Goal: Use online tool/utility: Utilize a website feature to perform a specific function

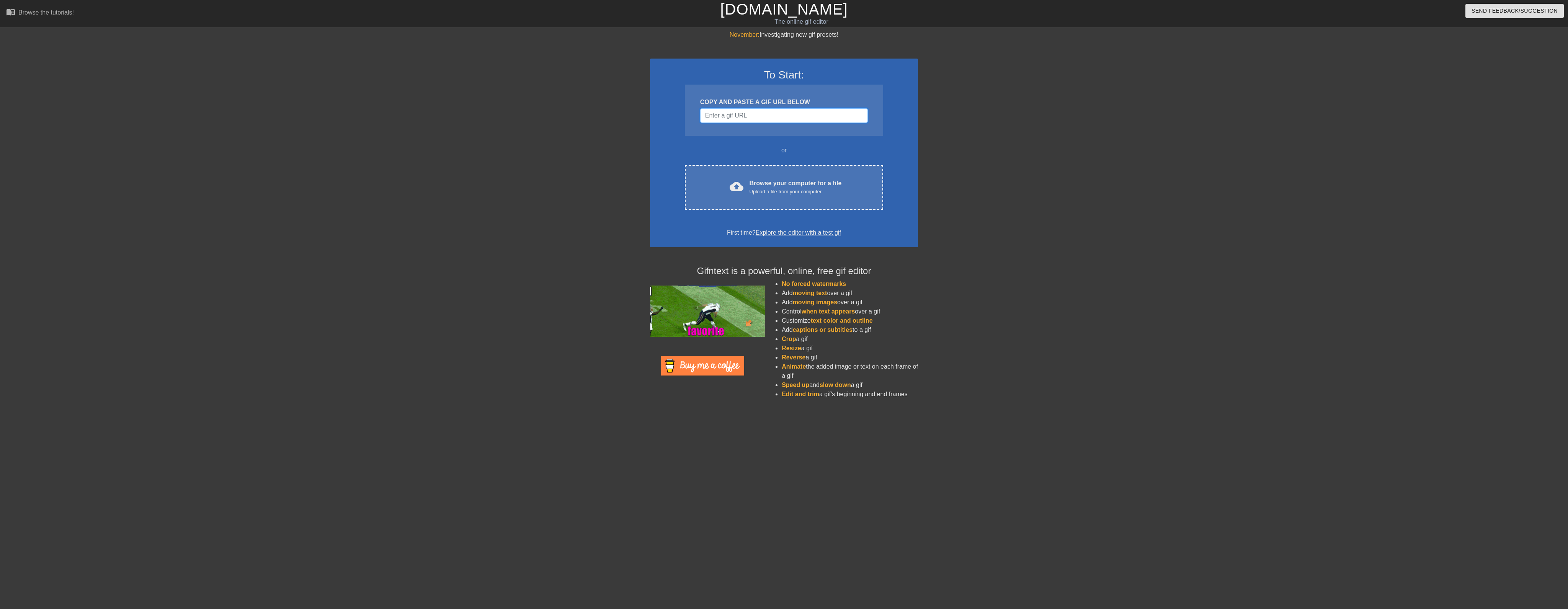
click at [762, 115] on input "Username" at bounding box center [783, 116] width 167 height 15
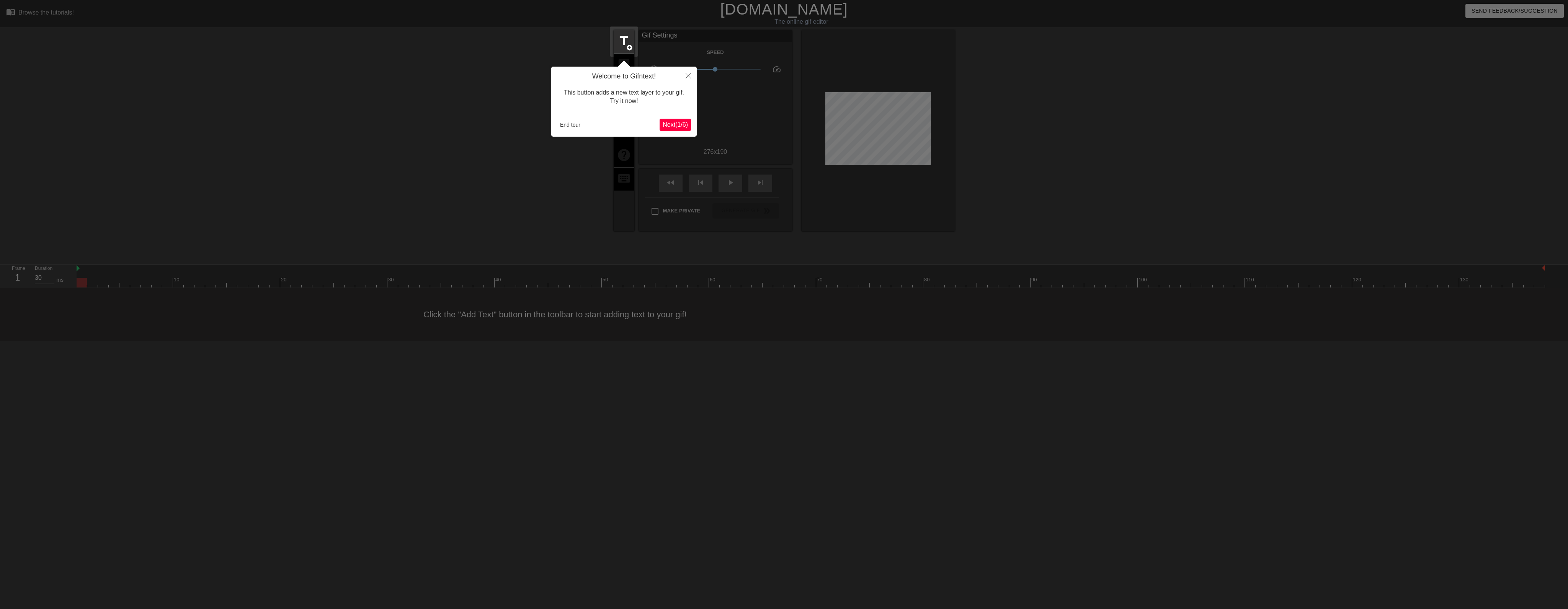
click at [681, 124] on span "Next ( 1 / 6 )" at bounding box center [676, 124] width 26 height 7
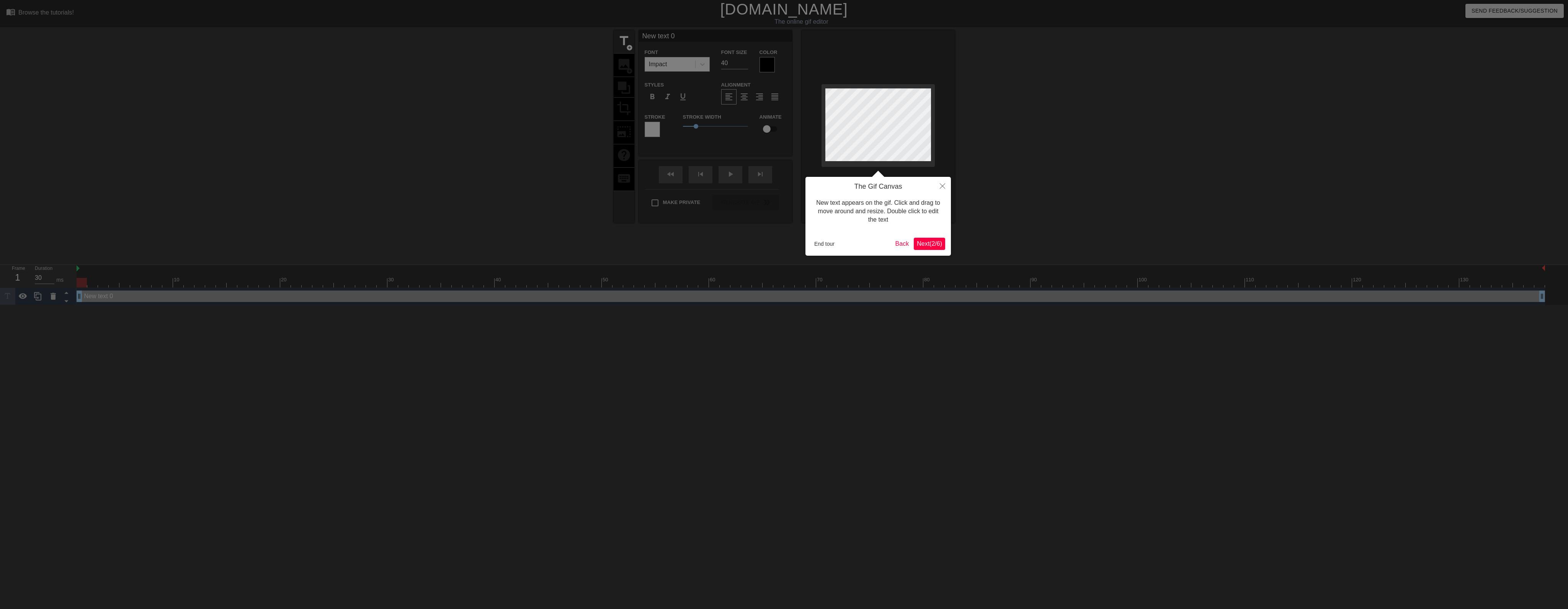
click at [948, 248] on div "The Gif Canvas New text appears on the gif. Click and drag to move around and r…" at bounding box center [878, 217] width 145 height 79
click at [940, 247] on span "Next ( 2 / 6 )" at bounding box center [929, 243] width 26 height 7
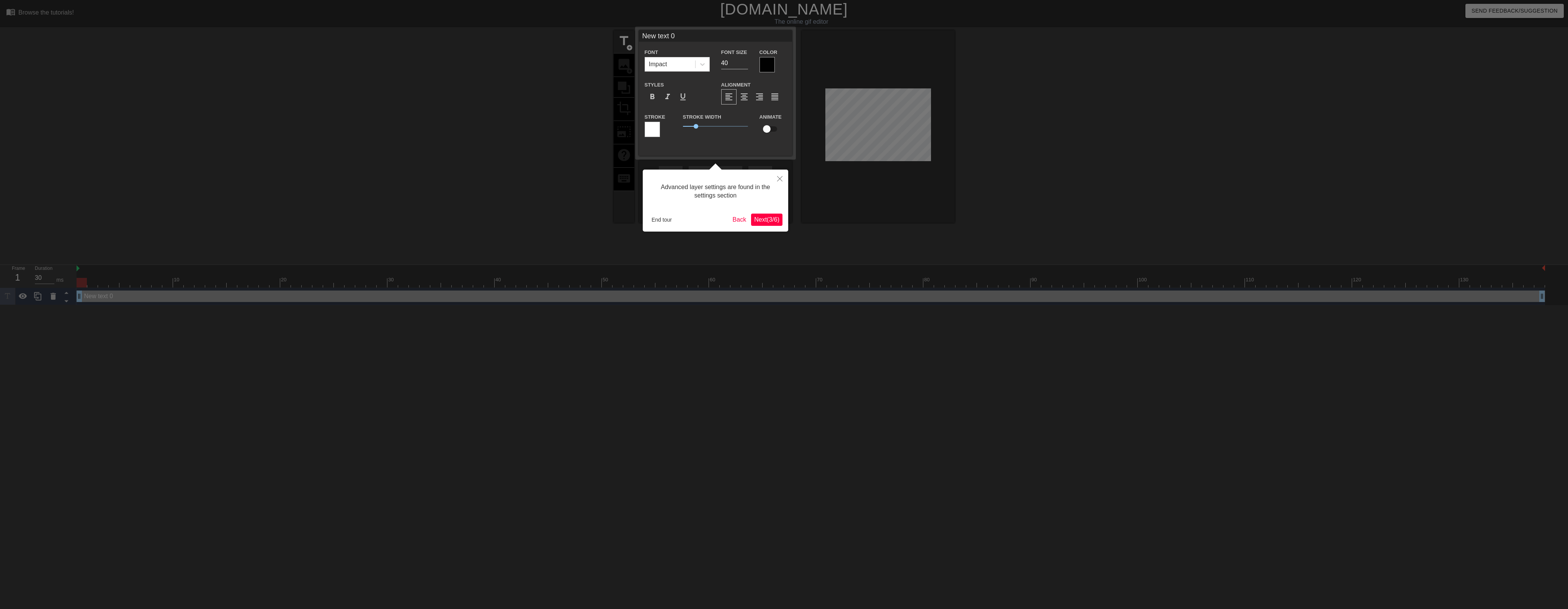
click at [766, 220] on span "Next ( 3 / 6 )" at bounding box center [767, 219] width 26 height 7
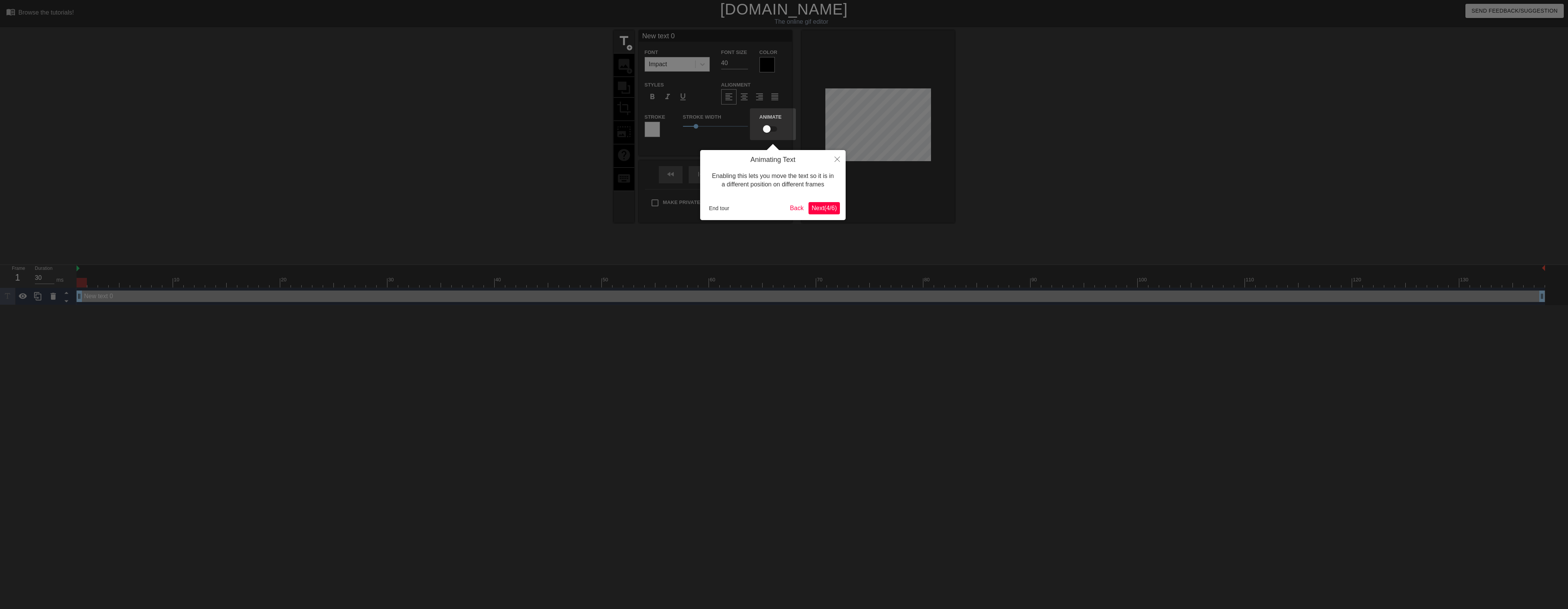
click at [823, 210] on span "Next ( 4 / 6 )" at bounding box center [824, 207] width 26 height 7
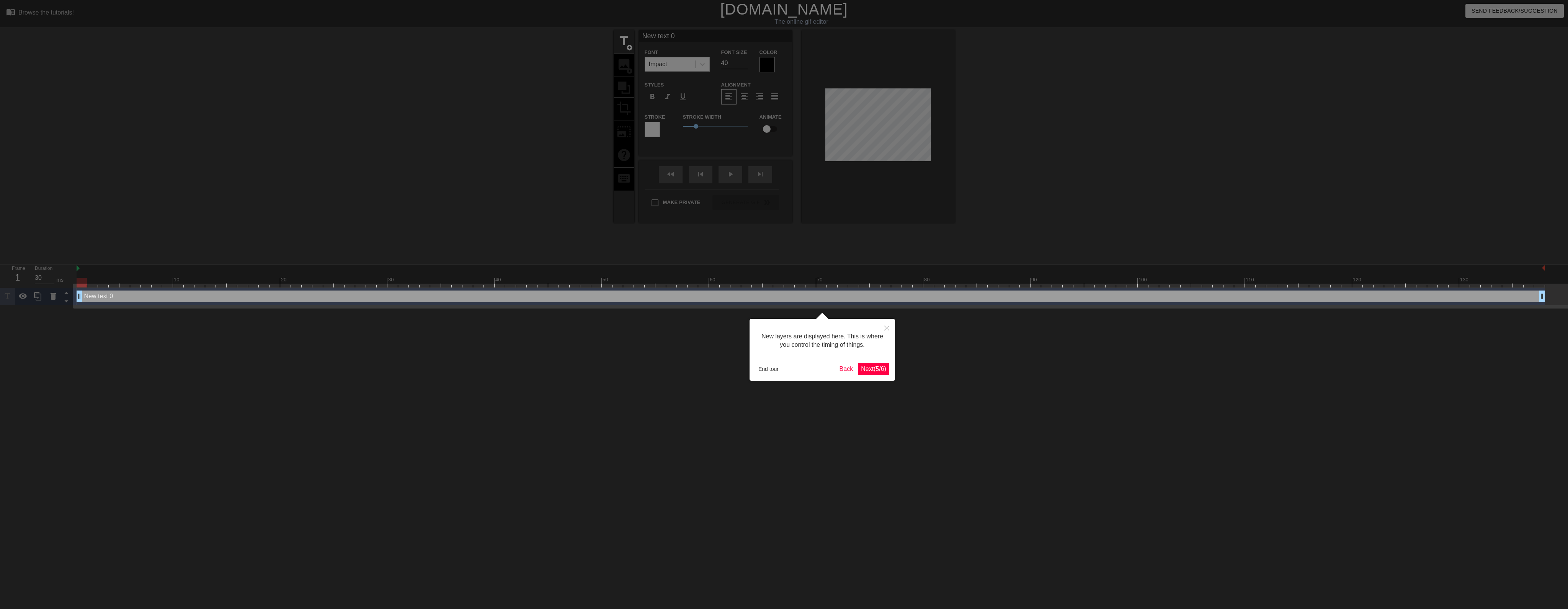
click at [880, 372] on span "Next ( 5 / 6 )" at bounding box center [873, 369] width 26 height 7
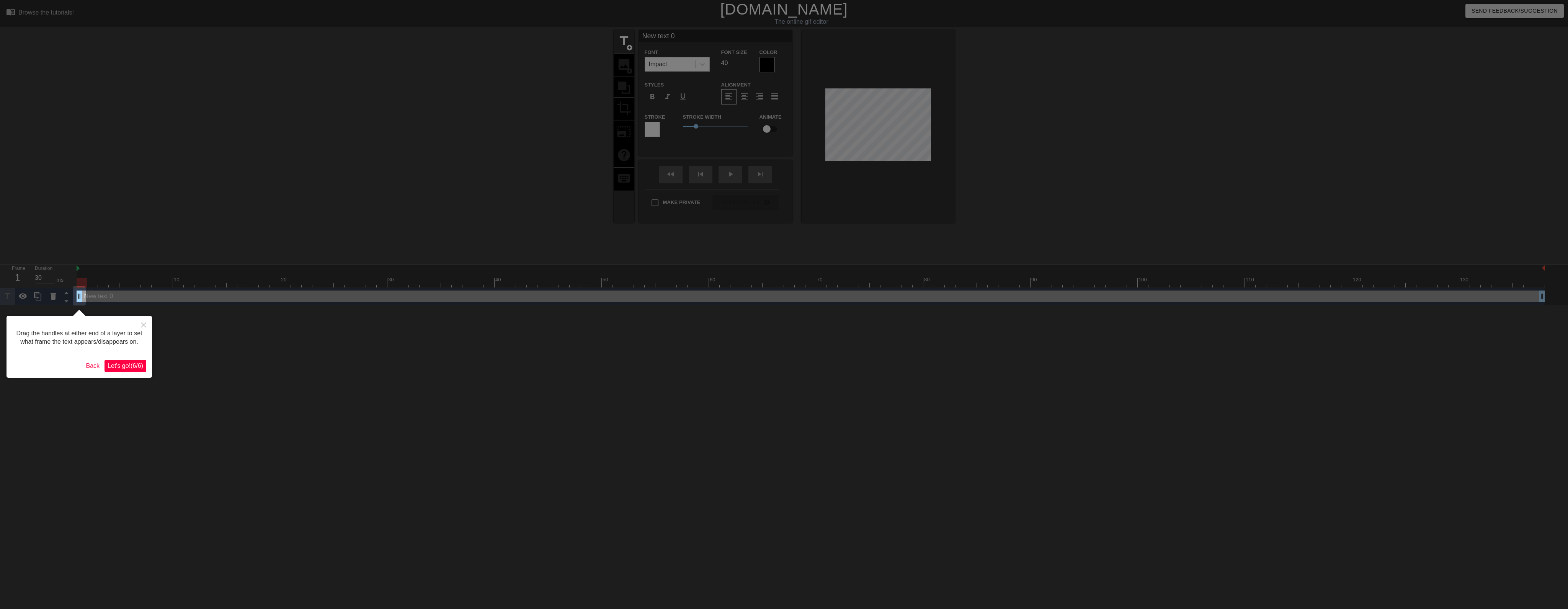
click at [116, 361] on button "Let's go! ( 6 / 6 )" at bounding box center [125, 366] width 42 height 12
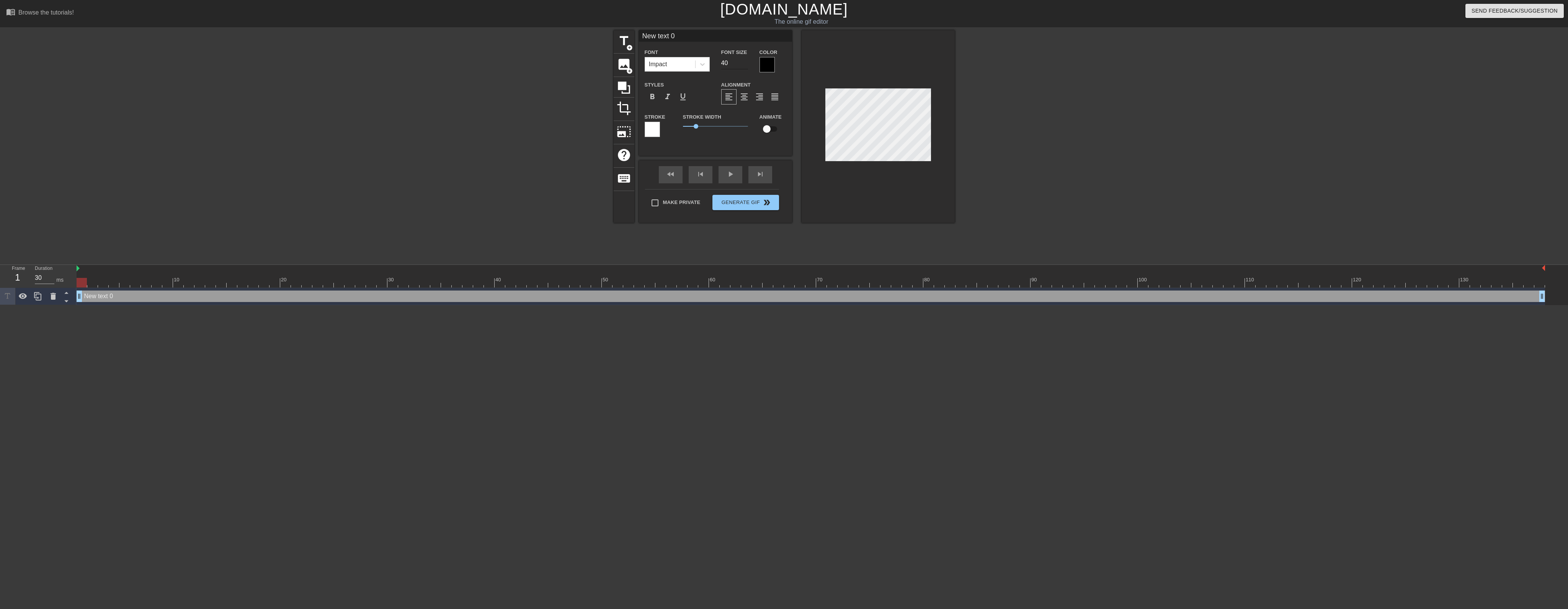
click at [726, 64] on input "40" at bounding box center [735, 63] width 27 height 12
type input "20"
click at [769, 66] on div at bounding box center [767, 64] width 15 height 15
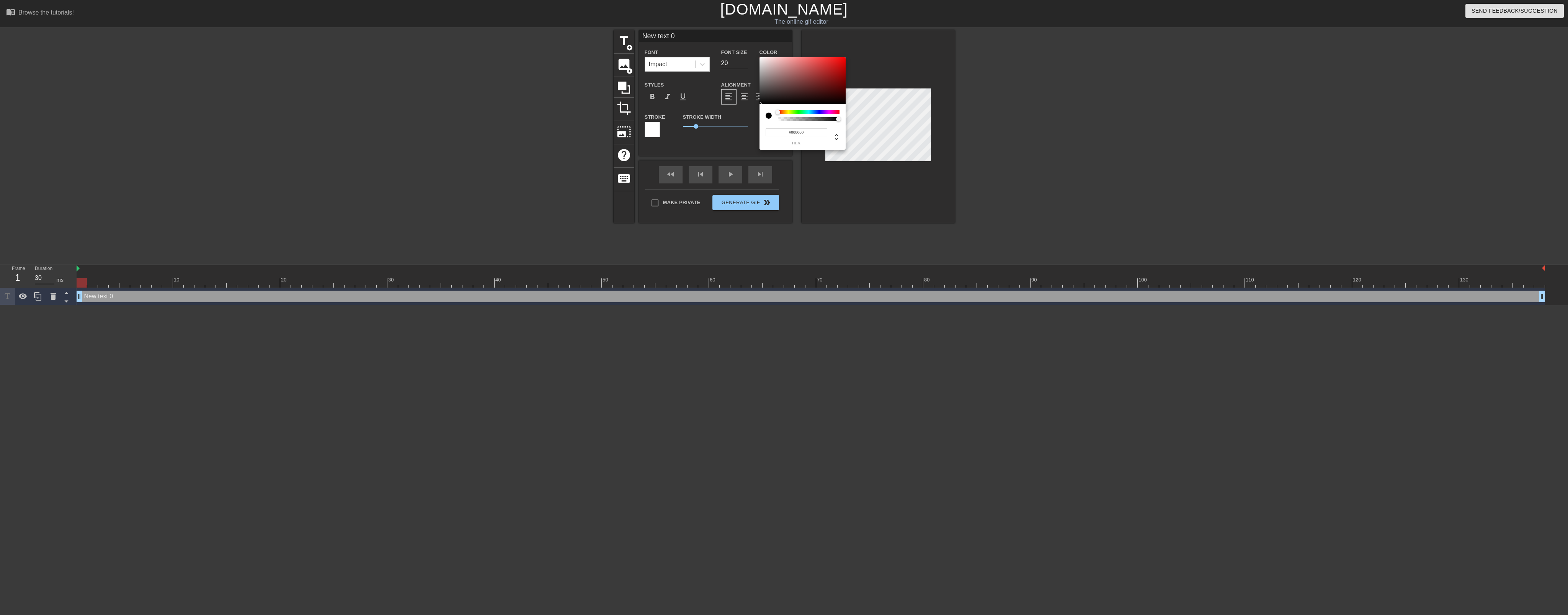
click at [769, 116] on div at bounding box center [769, 116] width 6 height 6
click at [768, 109] on div "#000000 hex" at bounding box center [803, 127] width 86 height 46
type input "0"
drag, startPoint x: 836, startPoint y: 118, endPoint x: 740, endPoint y: 113, distance: 96.1
click at [740, 113] on div "0 r 0 g 0 b 0 a" at bounding box center [784, 308] width 1568 height 615
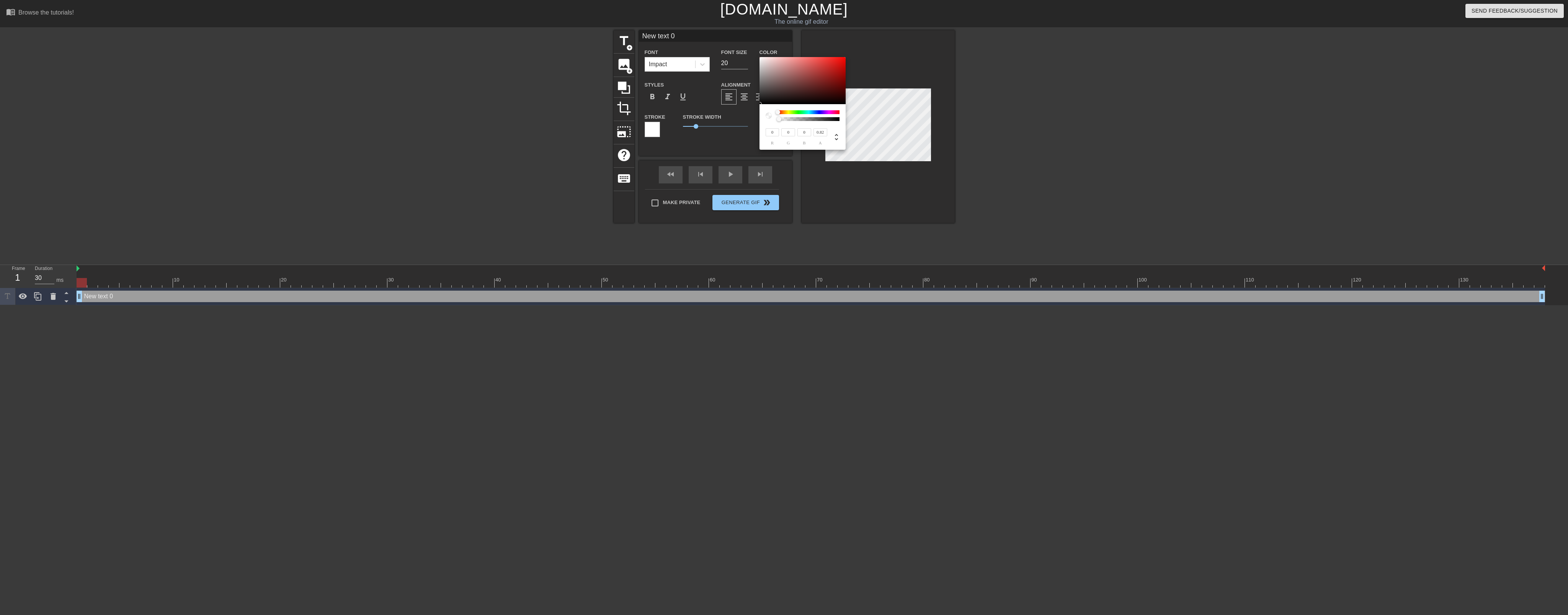
type input "1"
click at [840, 120] on div at bounding box center [841, 119] width 5 height 5
type input "174"
type input "155"
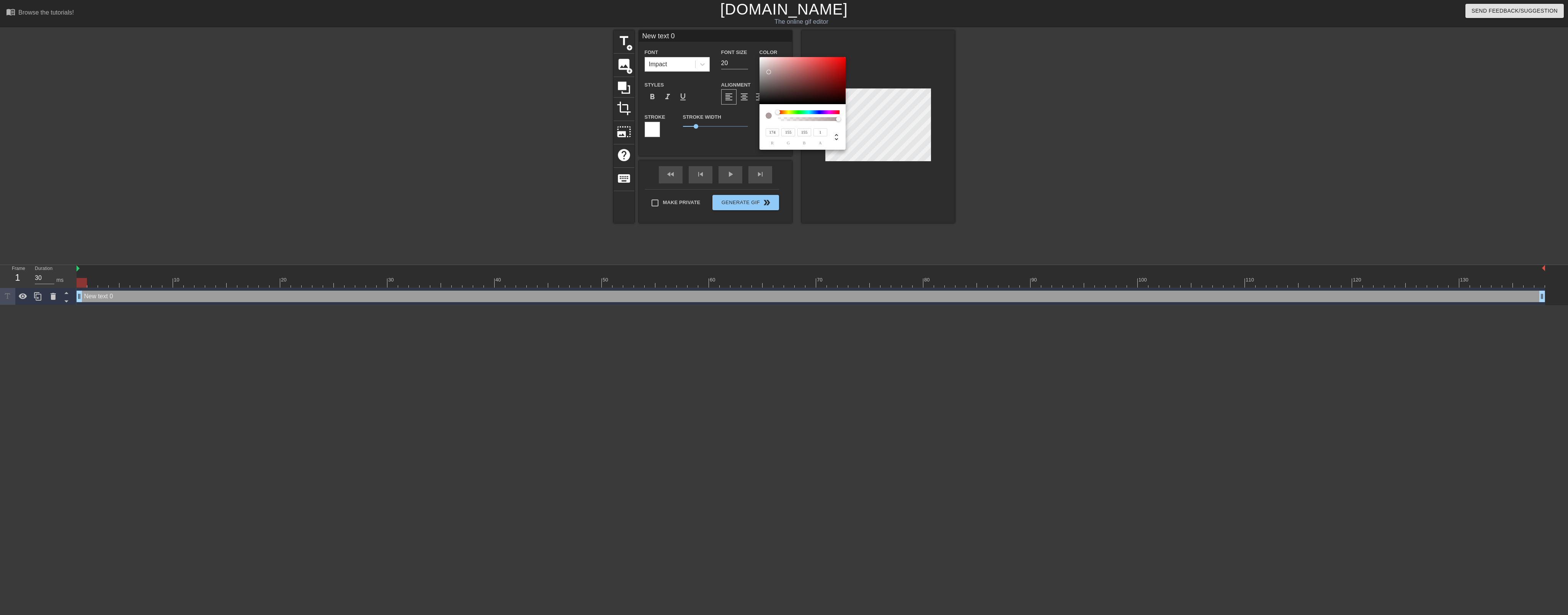
type input "201"
type input "185"
type input "236"
type input "225"
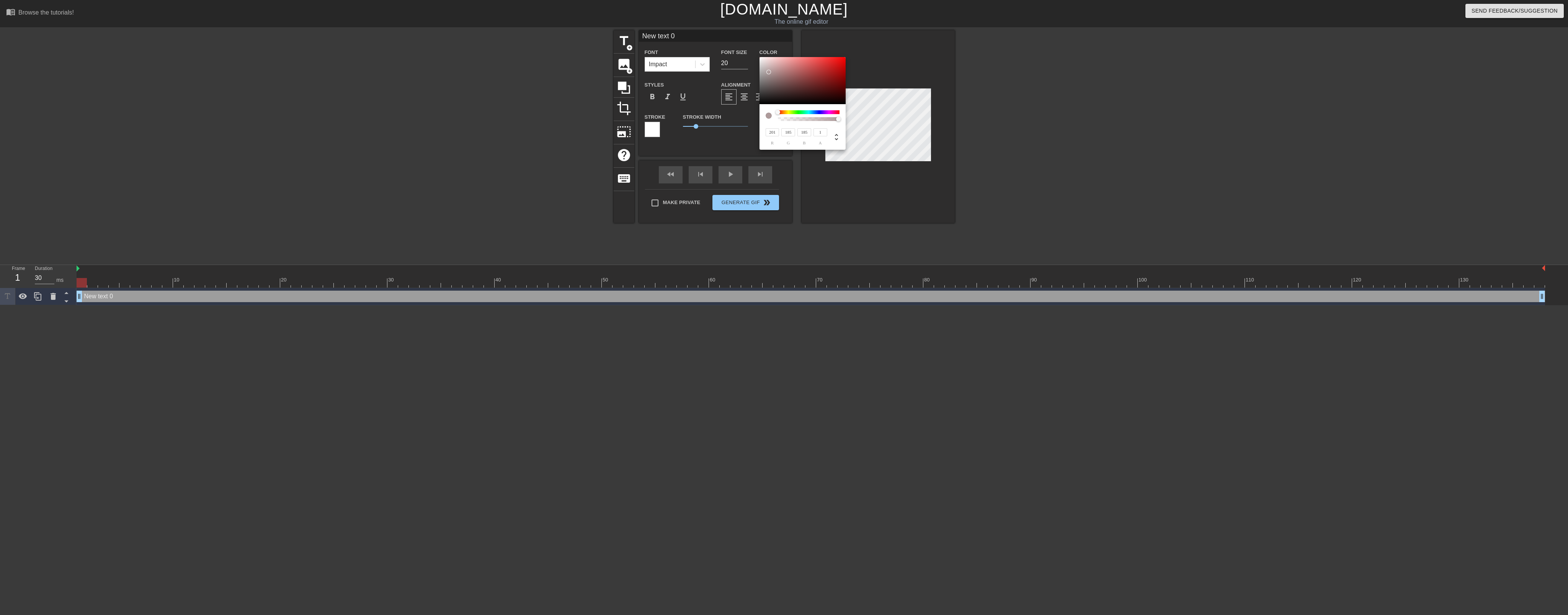
type input "225"
type input "255"
type input "198"
type input "255"
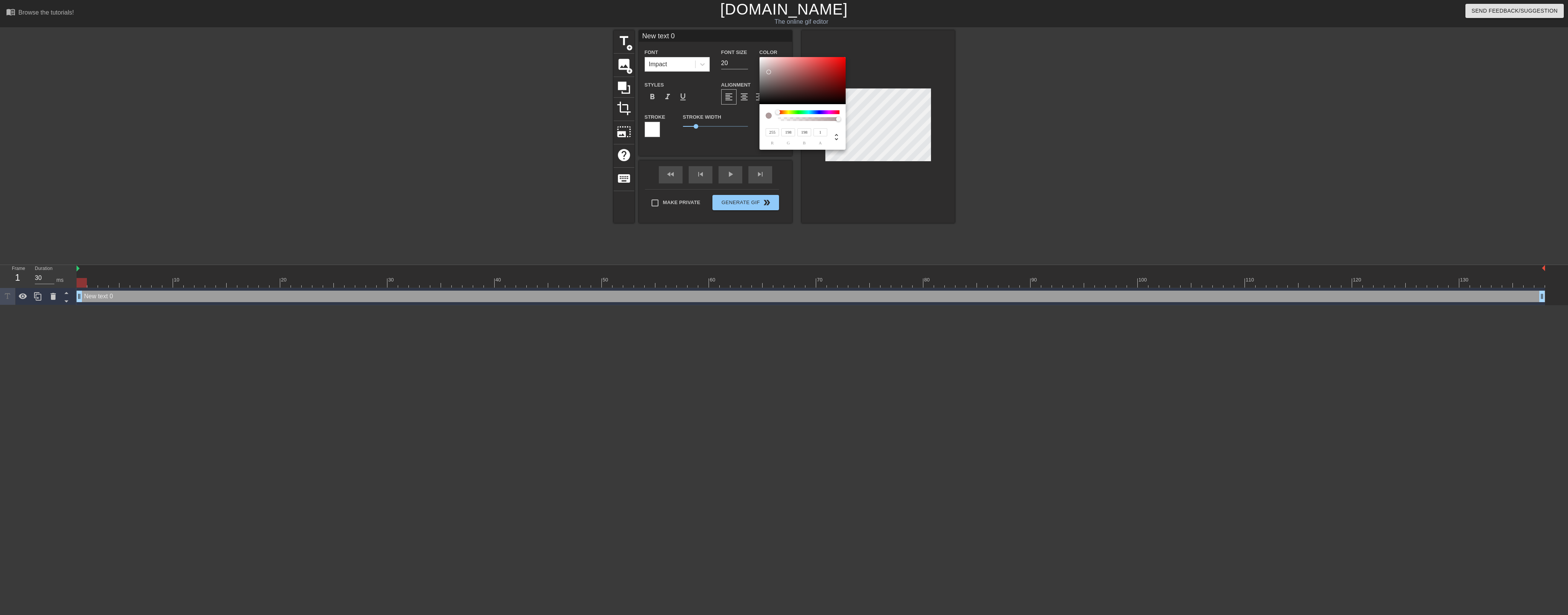
type input "255"
drag, startPoint x: 767, startPoint y: 69, endPoint x: 751, endPoint y: 45, distance: 28.8
click at [751, 45] on div "255 r 255 g 255 b 1 a" at bounding box center [784, 308] width 1568 height 615
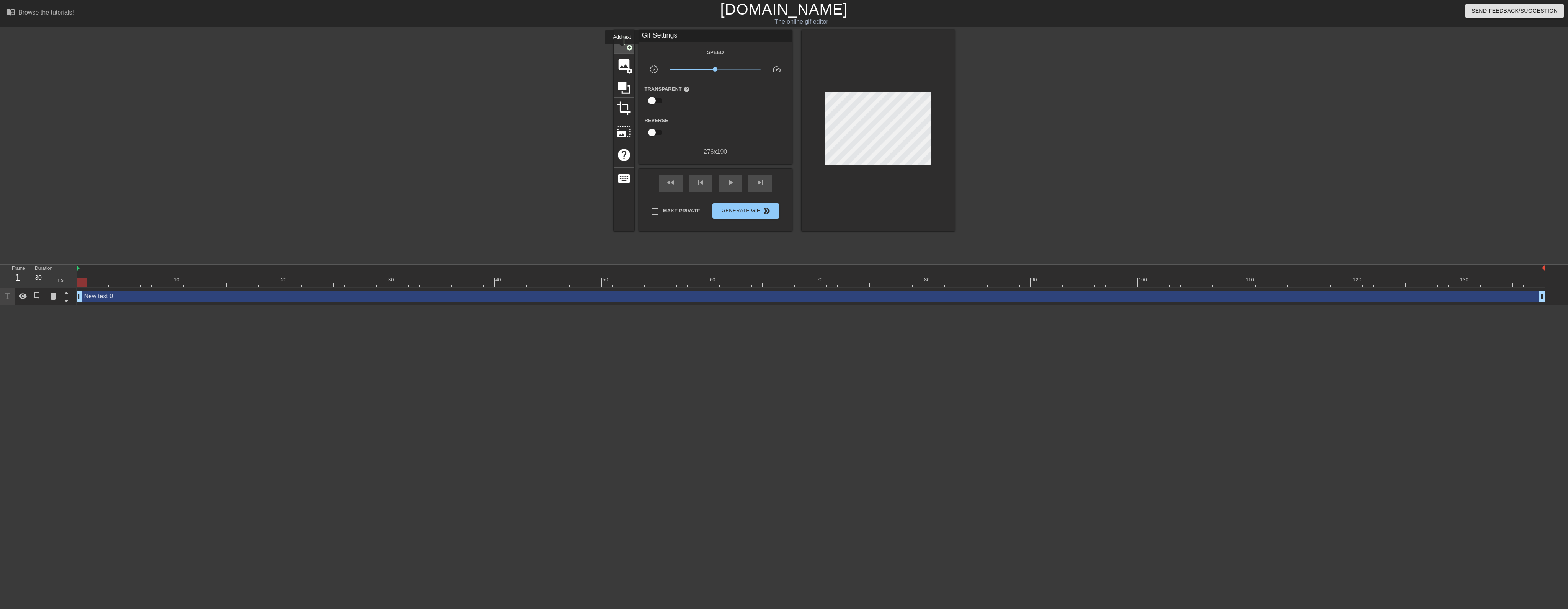
click at [622, 49] on div "title add_circle" at bounding box center [624, 42] width 21 height 23
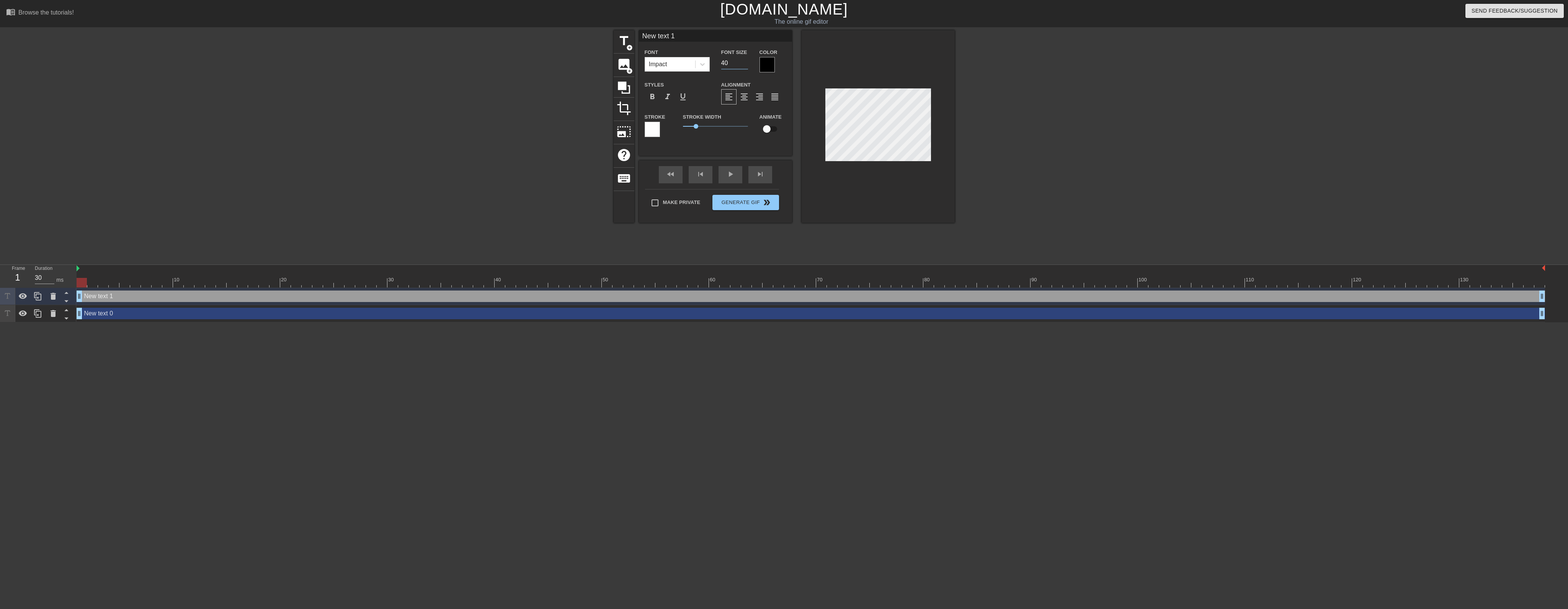
click at [734, 66] on input "40" at bounding box center [735, 63] width 27 height 12
click at [747, 66] on input "39" at bounding box center [735, 63] width 27 height 12
click at [747, 66] on input "38" at bounding box center [735, 63] width 27 height 12
click at [747, 66] on input "37" at bounding box center [735, 63] width 27 height 12
click at [747, 66] on input "36" at bounding box center [735, 63] width 27 height 12
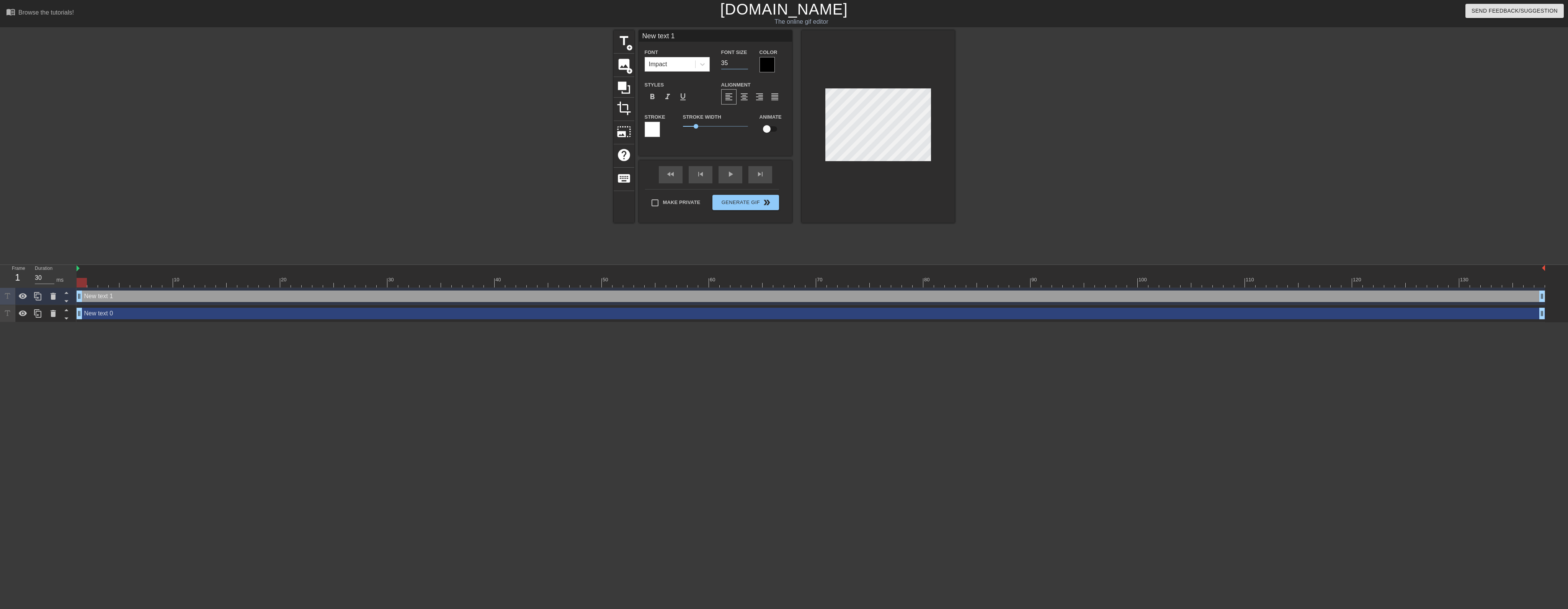
click at [747, 66] on input "35" at bounding box center [735, 63] width 27 height 12
type input "33"
click at [747, 66] on input "33" at bounding box center [735, 63] width 27 height 12
type input "New text"
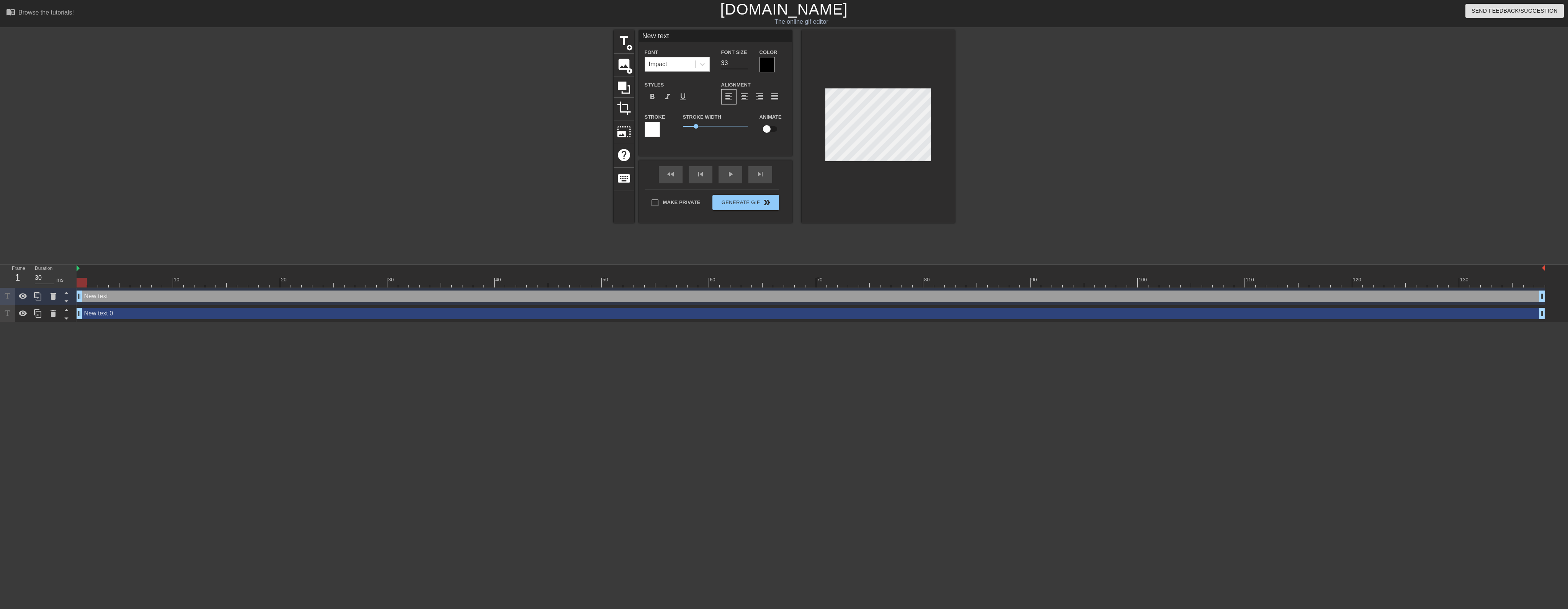
type textarea "New text"
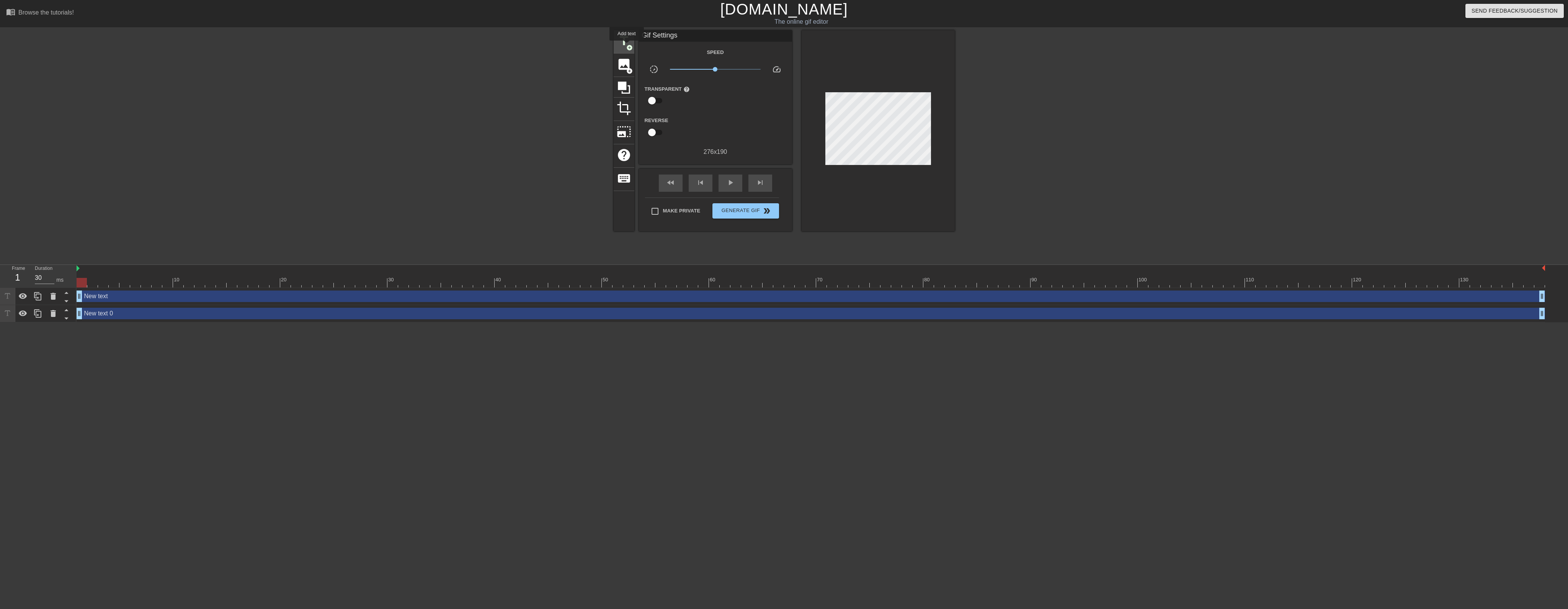
click at [626, 44] on span "title" at bounding box center [624, 41] width 15 height 15
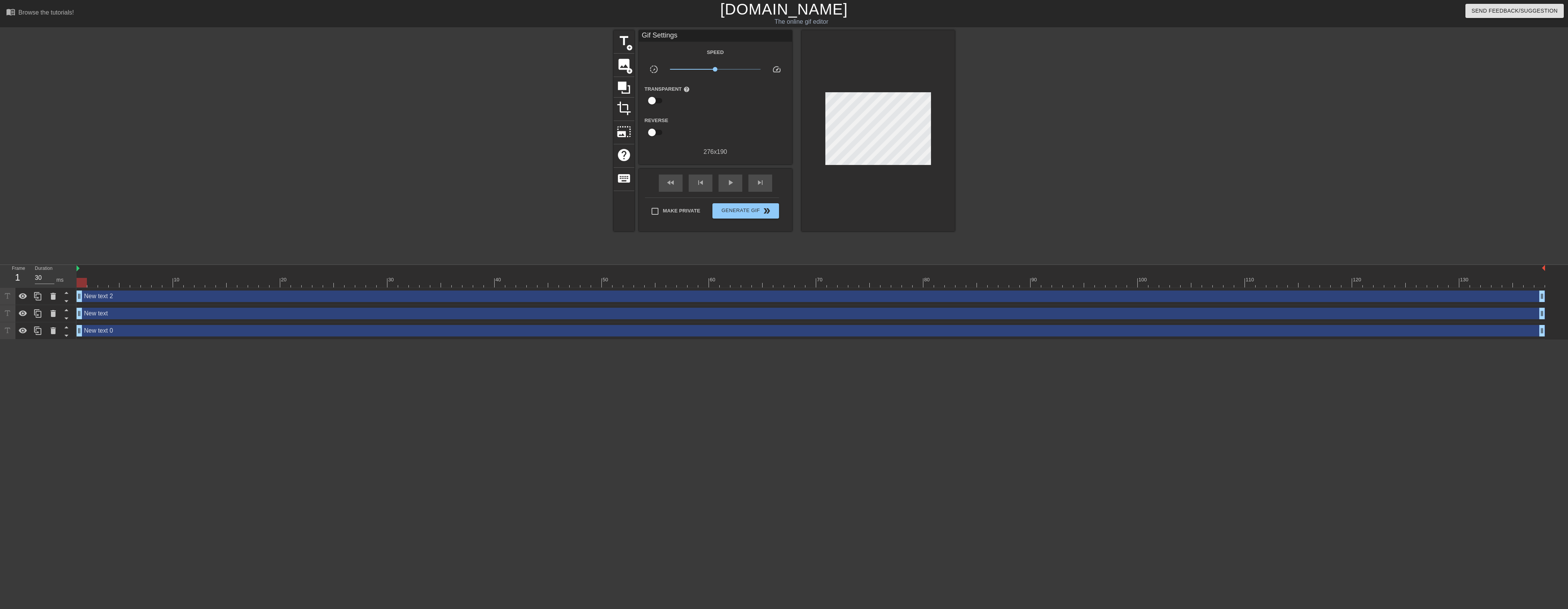
drag, startPoint x: 626, startPoint y: 44, endPoint x: 517, endPoint y: 122, distance: 134.0
click at [517, 122] on div at bounding box center [547, 145] width 115 height 229
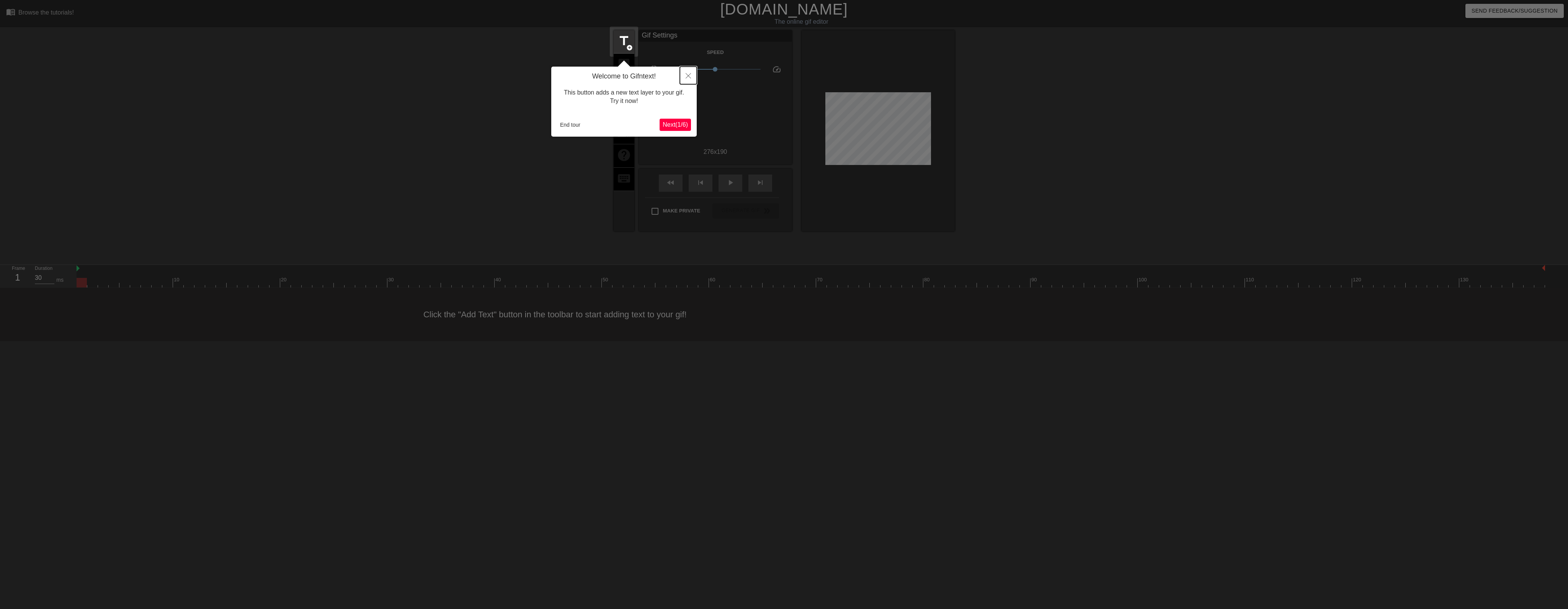
click at [685, 75] on icon "Close" at bounding box center [688, 75] width 5 height 5
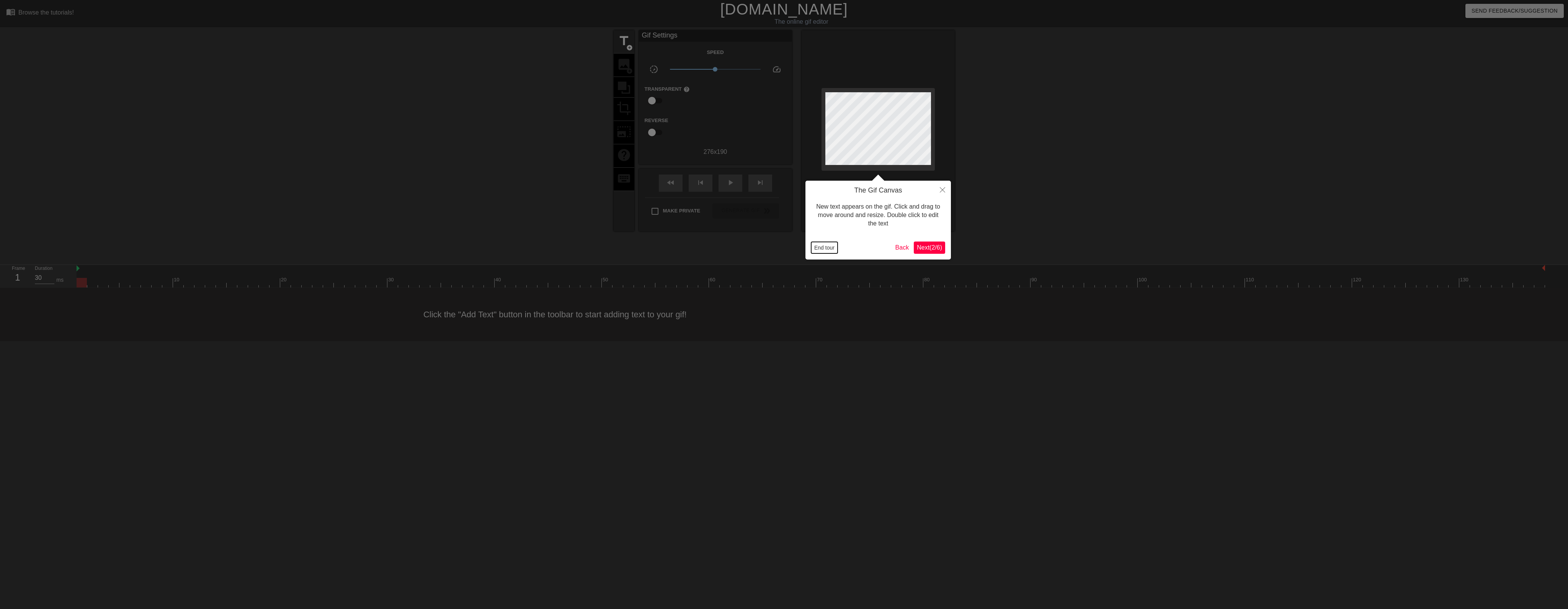
click at [819, 246] on button "End tour" at bounding box center [824, 247] width 26 height 12
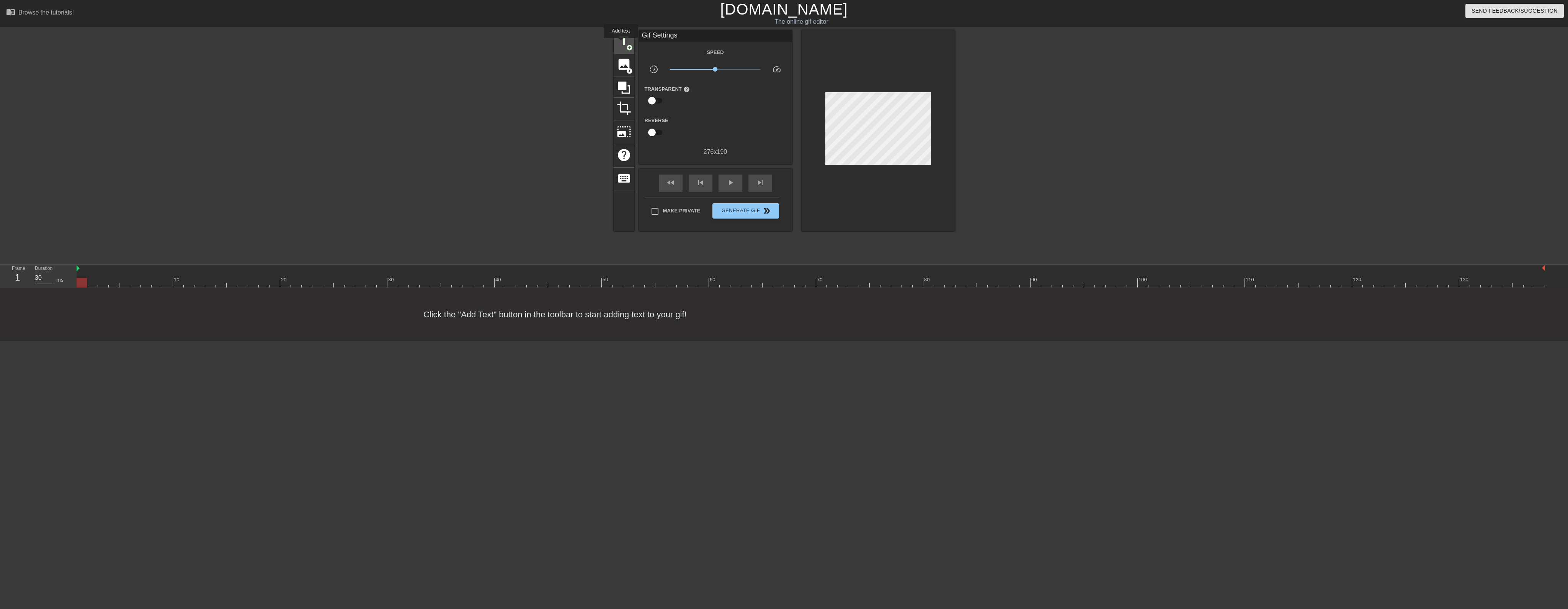
click at [621, 43] on span "title" at bounding box center [624, 41] width 15 height 15
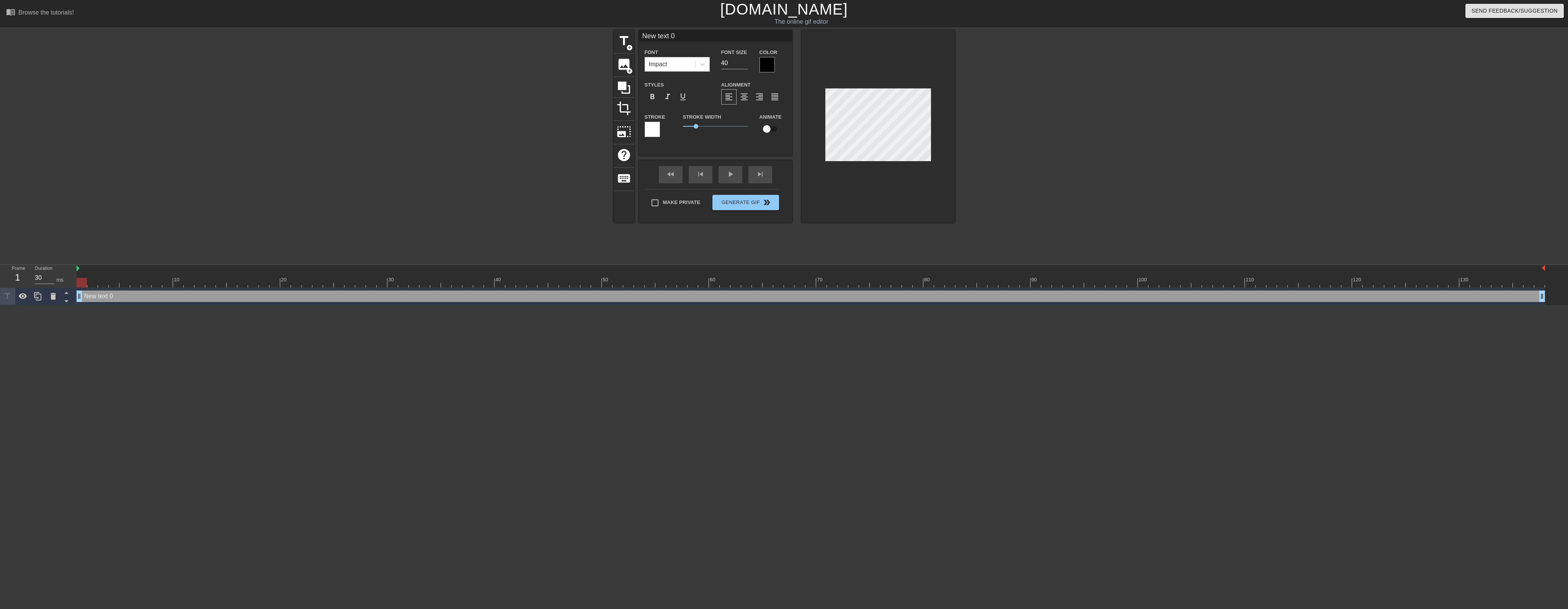
scroll to position [1, 2]
type input "I"
type textarea "I"
type input "If"
type textarea "If"
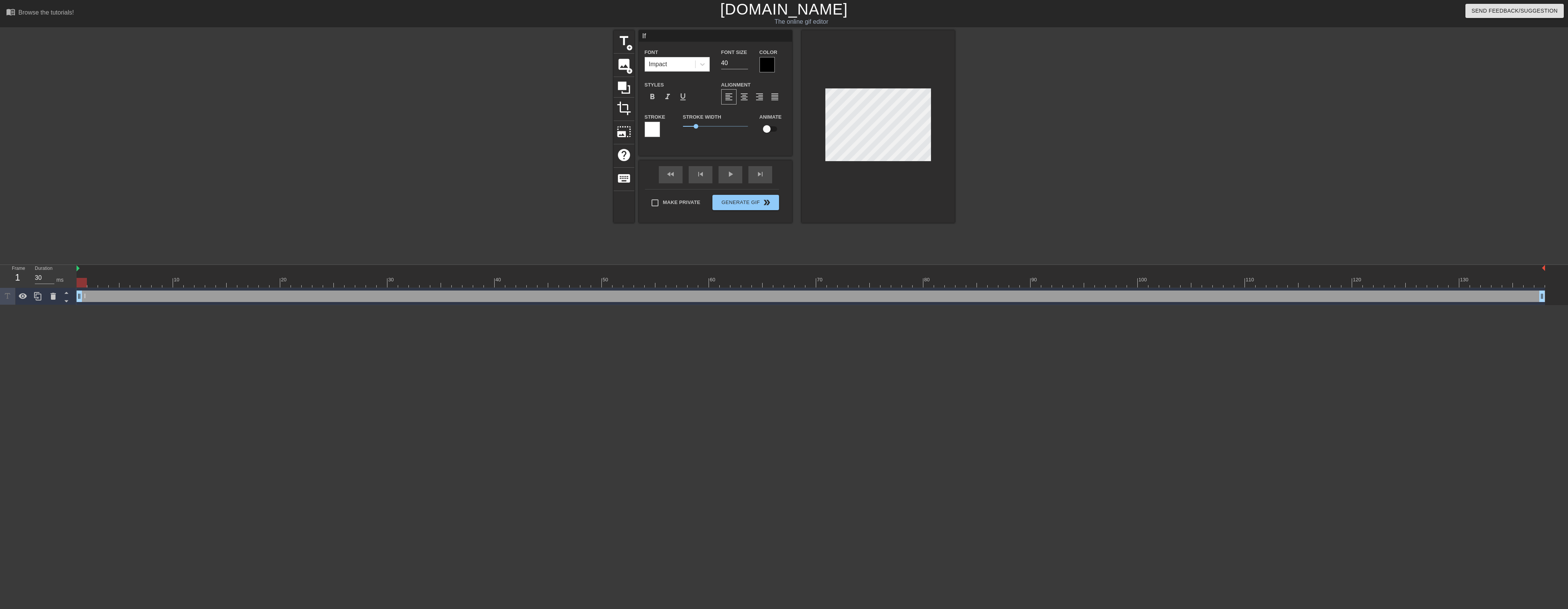
type input "If"
type textarea "If"
type input "If o"
type textarea "If o"
type input "If on"
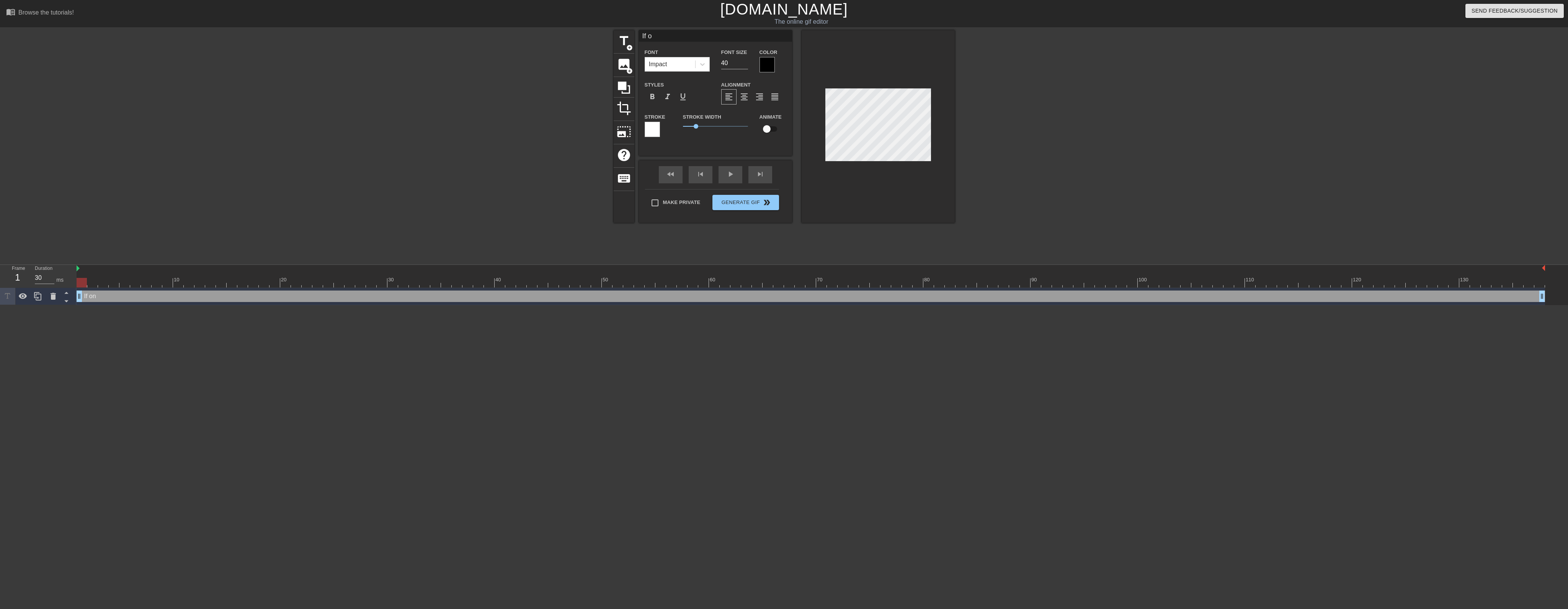
type textarea "If on"
type input "If onl"
type textarea "If onl"
type input "If only"
type textarea "If only"
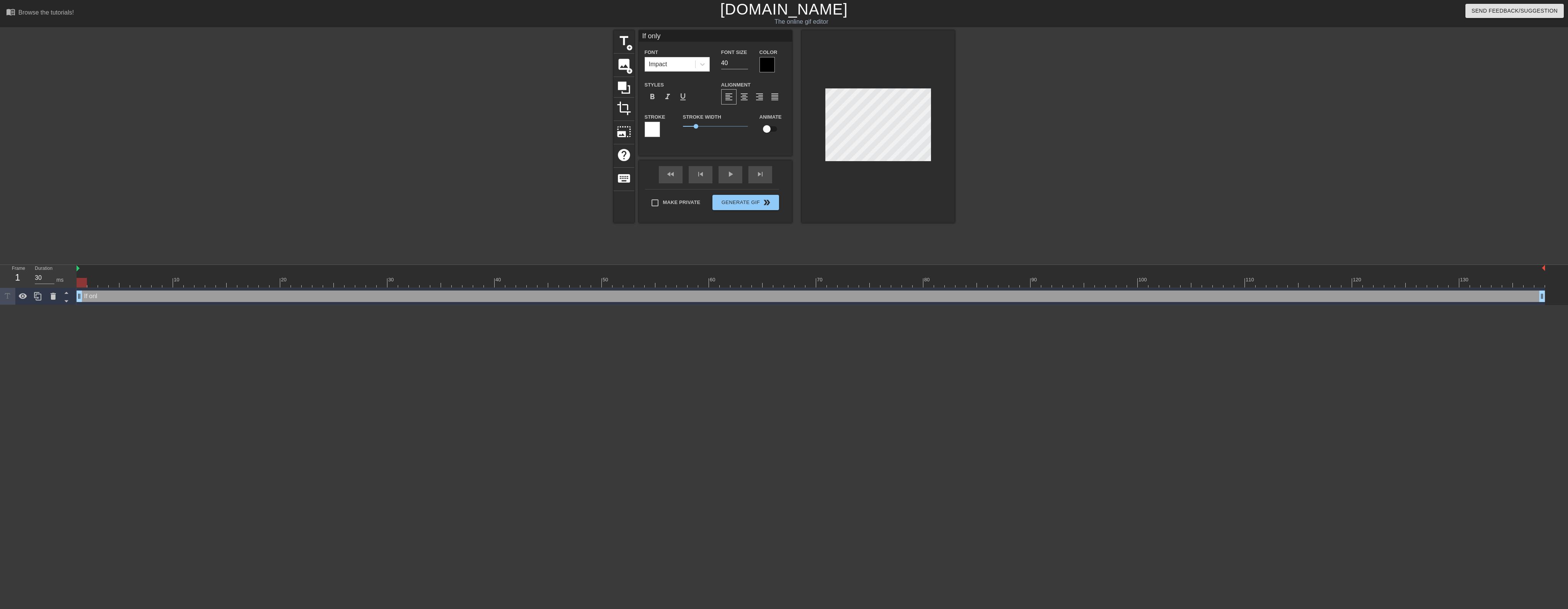
type input "If only"
type textarea "If only"
type input "If only t"
type textarea "If only t"
type input "If only tr"
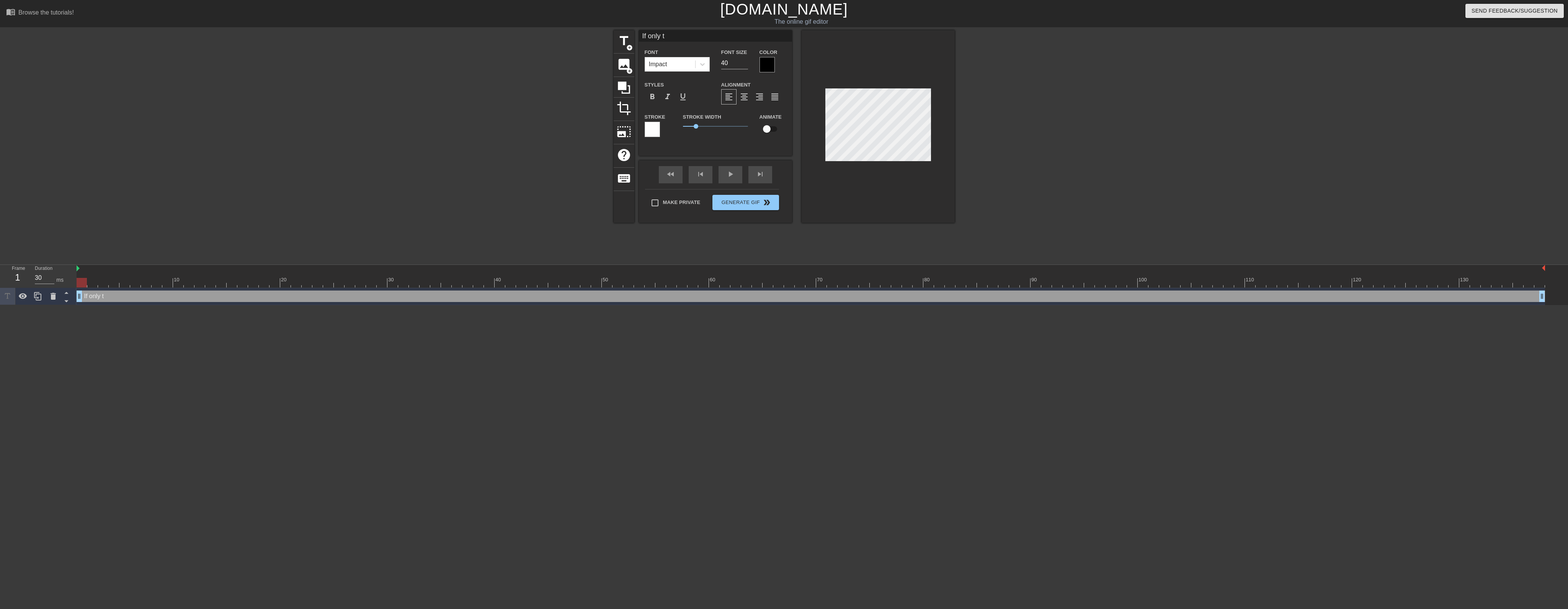
type textarea "If only tr"
type input "If only tru"
type textarea "If only tru"
type input "If only true"
type textarea "If only true"
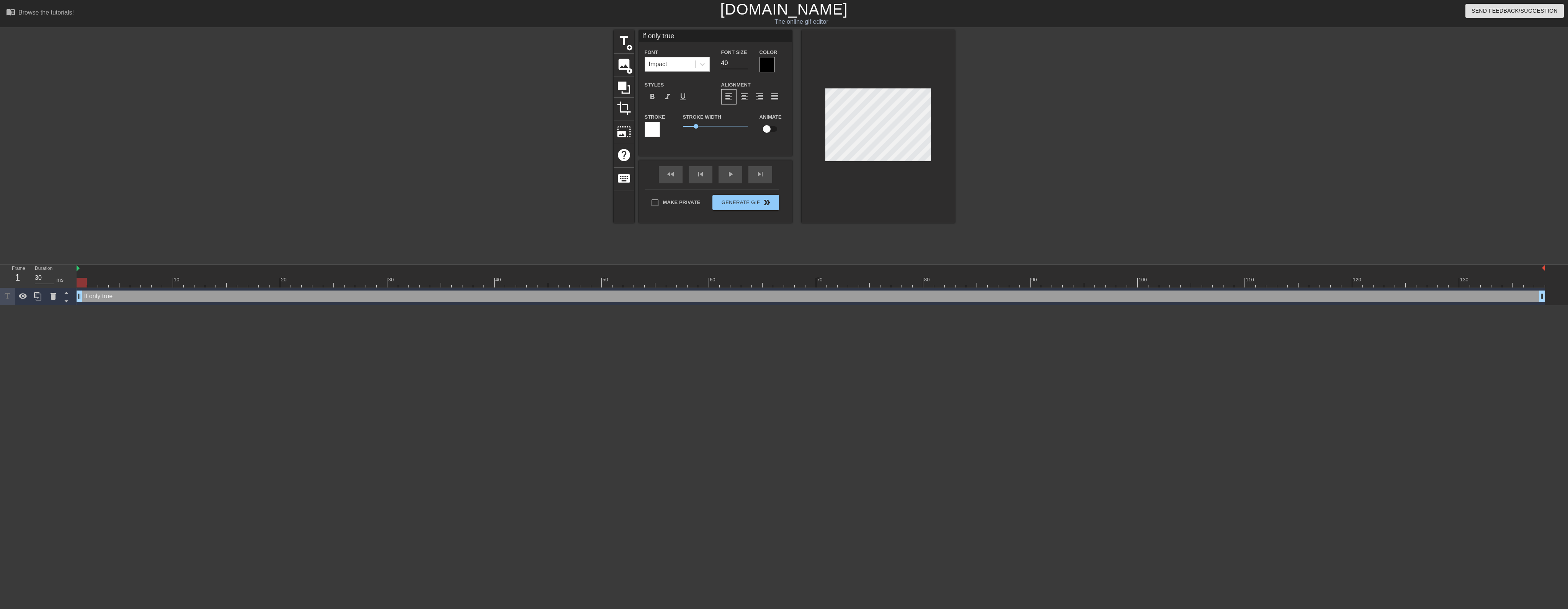
type input "If only true,"
type textarea "If only true,"
type input "If only true,"
type textarea "If only true,"
type input "If only true, t"
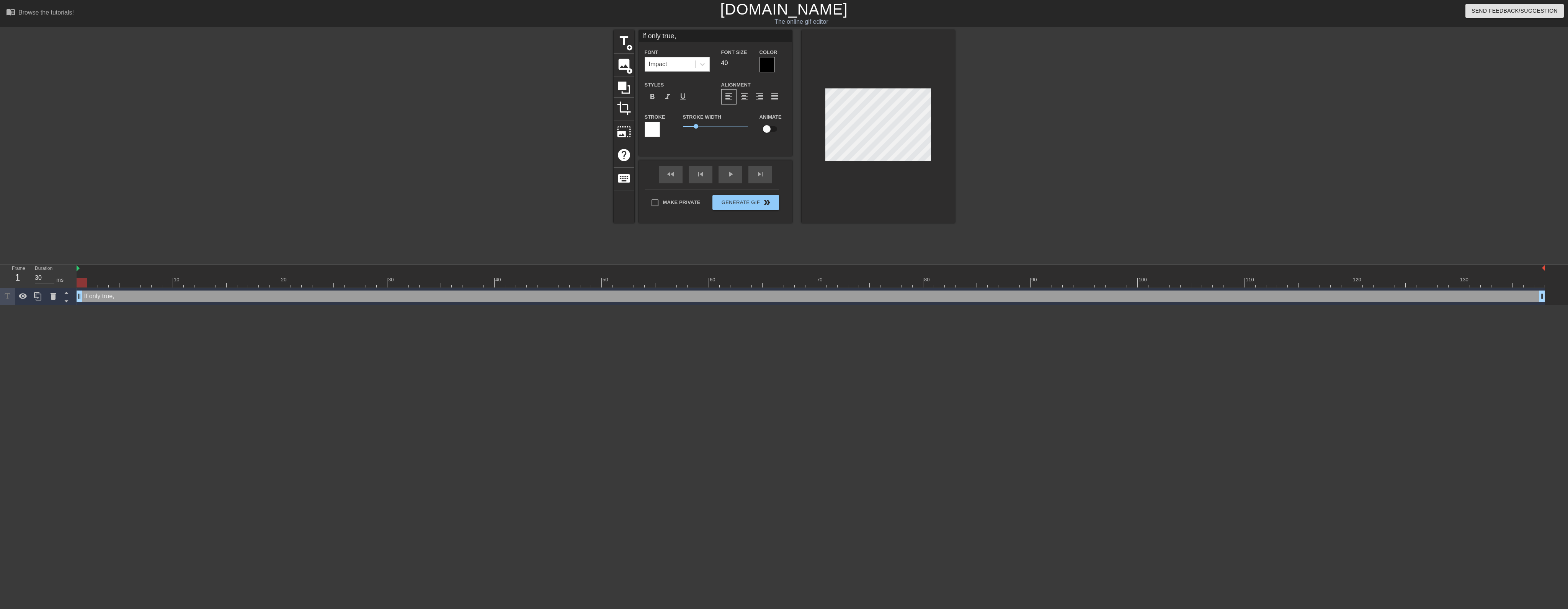
type textarea "If only true, t"
type input "If only true, th"
type textarea "If only true, th"
type input "If only true, tha"
type textarea "If only true, tha"
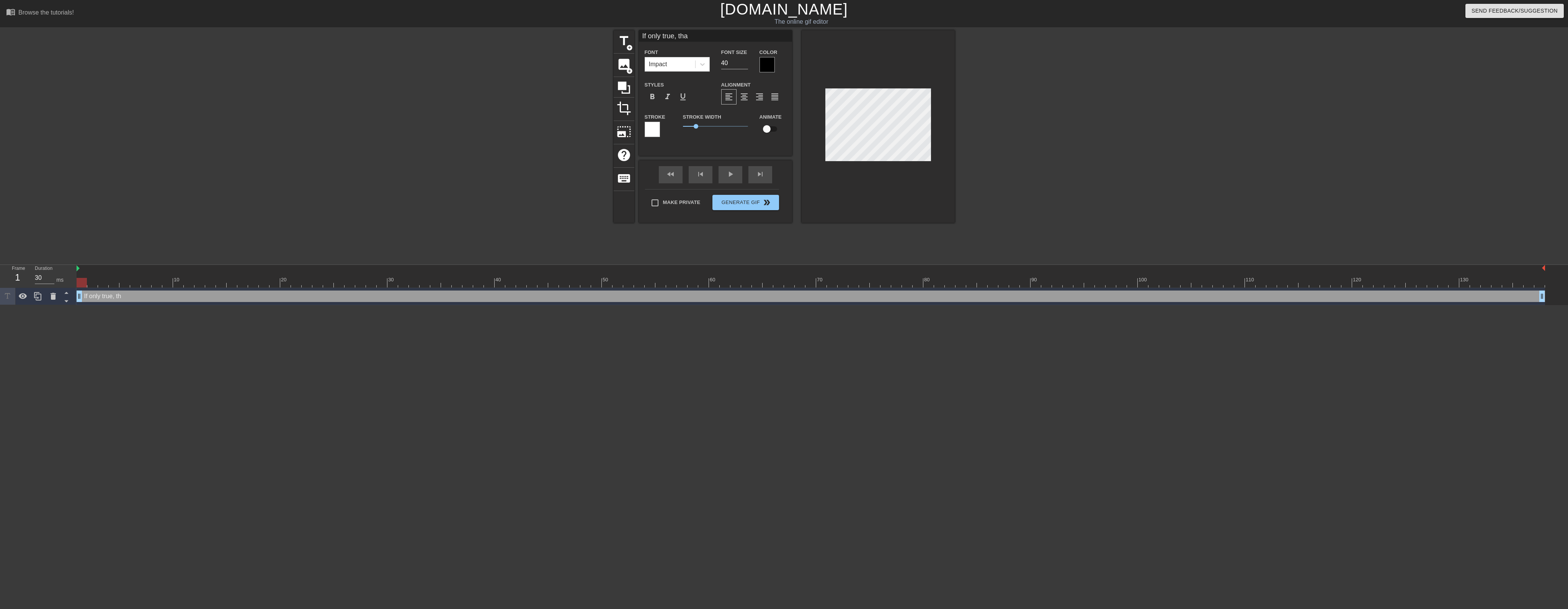
type input "If only true, that"
type textarea "If only true, that"
type input "If only true, that"
type textarea "If only true, that"
type input "If only true, that w"
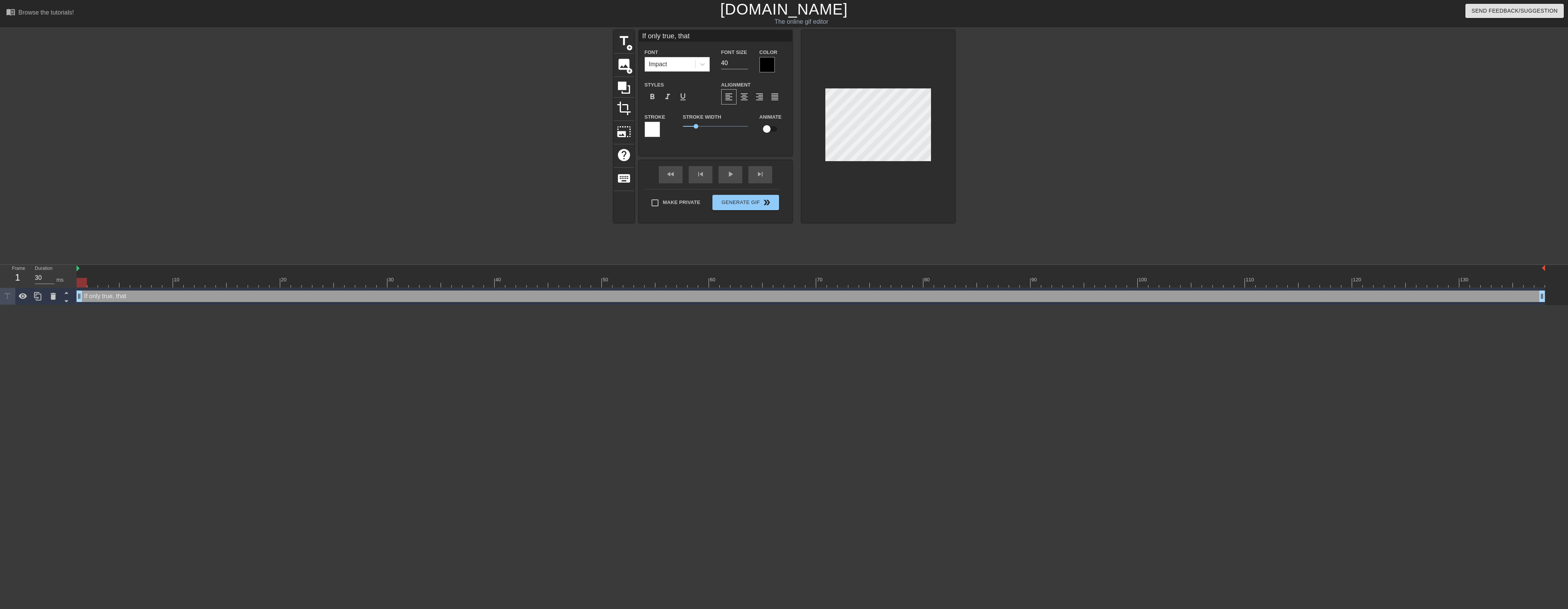
type textarea "If only true, that w"
type input "If only true, that wa"
type textarea "If only true, that wa"
type input "If only true, that was"
type textarea "If only true, that was"
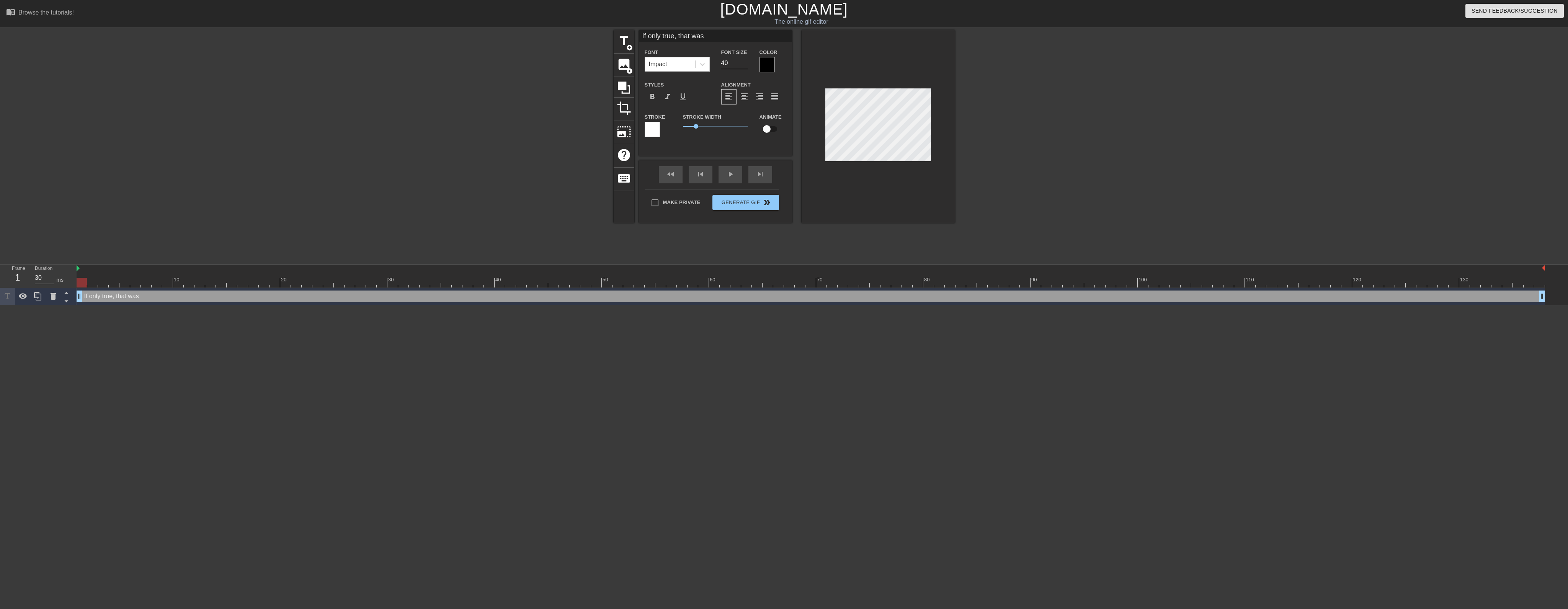
type input "If only true, that was,"
type textarea "If only true, that was,"
type input "If only true, that was,"
type textarea "If only true, that was,"
type input "If only true, that was, L"
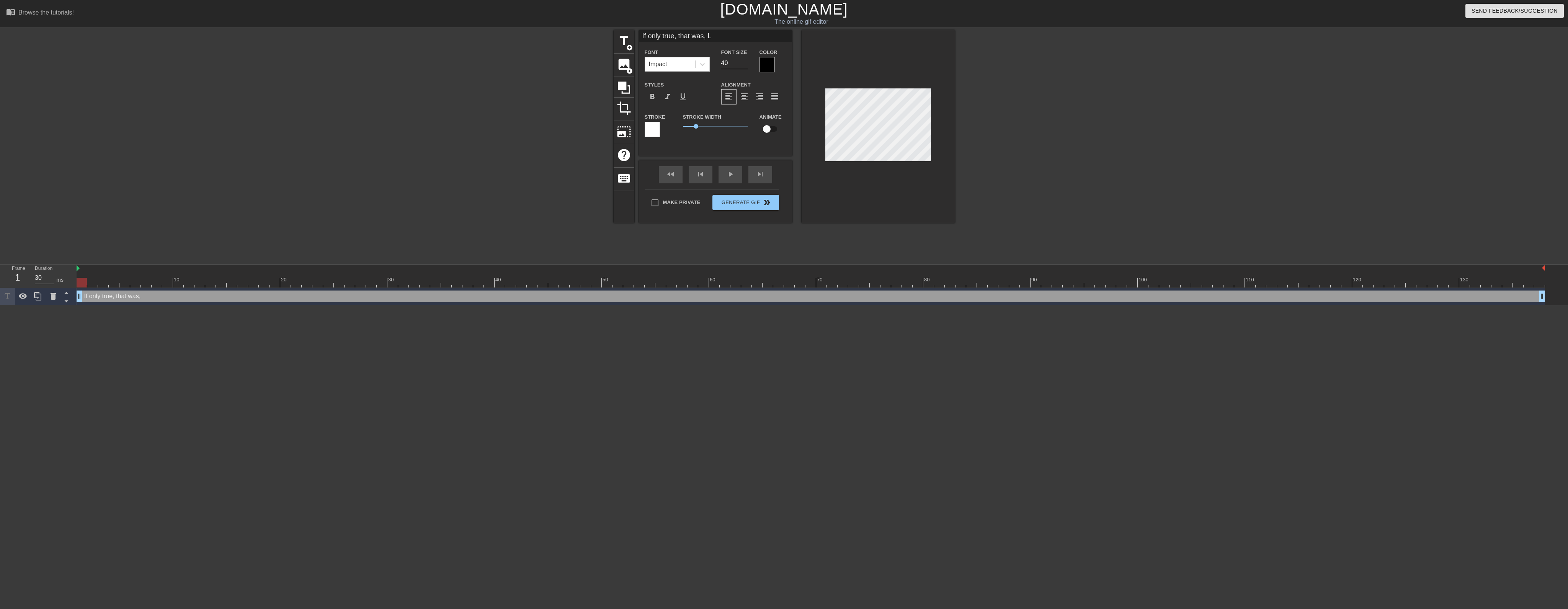
type textarea "If only true, that was, L"
type input "If only true, that was, Li"
type textarea "If only true, that was, Li"
type input "If only true, that was, Lis"
type textarea "If only true, that was, Lis"
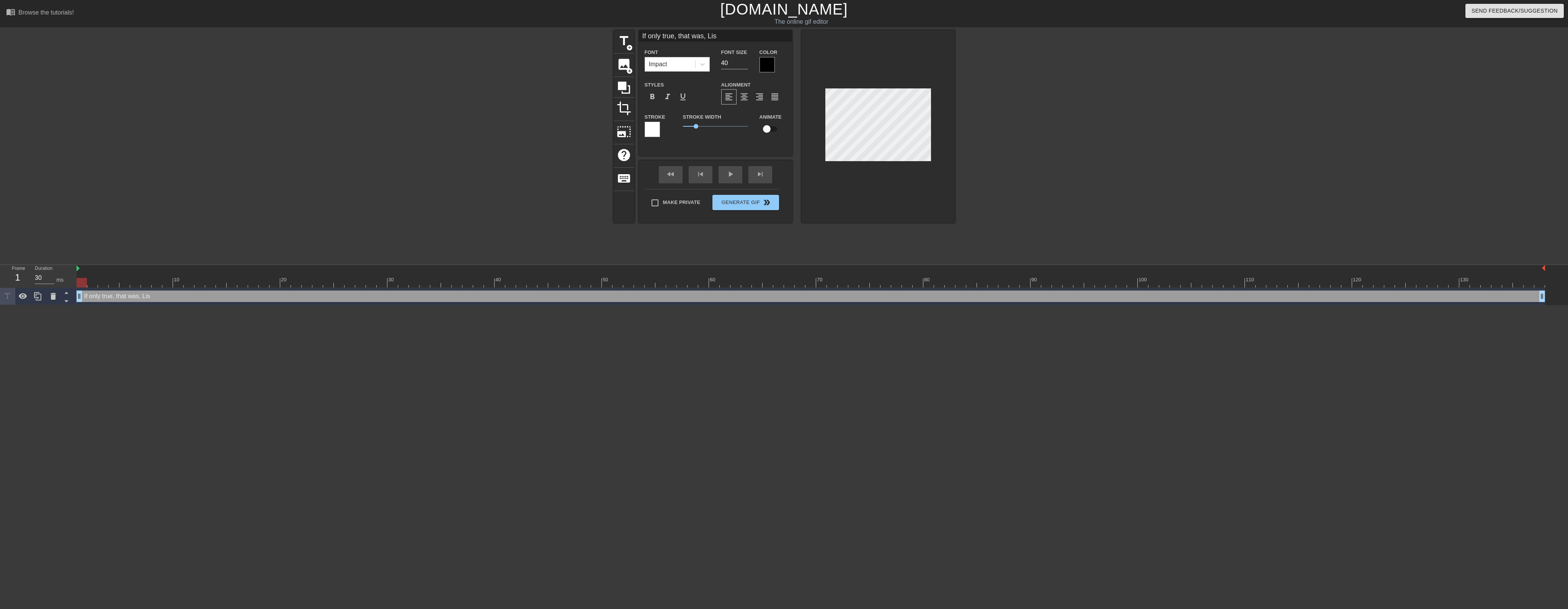
type input "If only true, that was, [PERSON_NAME]"
type textarea "If only true, that was, [PERSON_NAME]"
click at [744, 64] on input "39" at bounding box center [735, 63] width 27 height 12
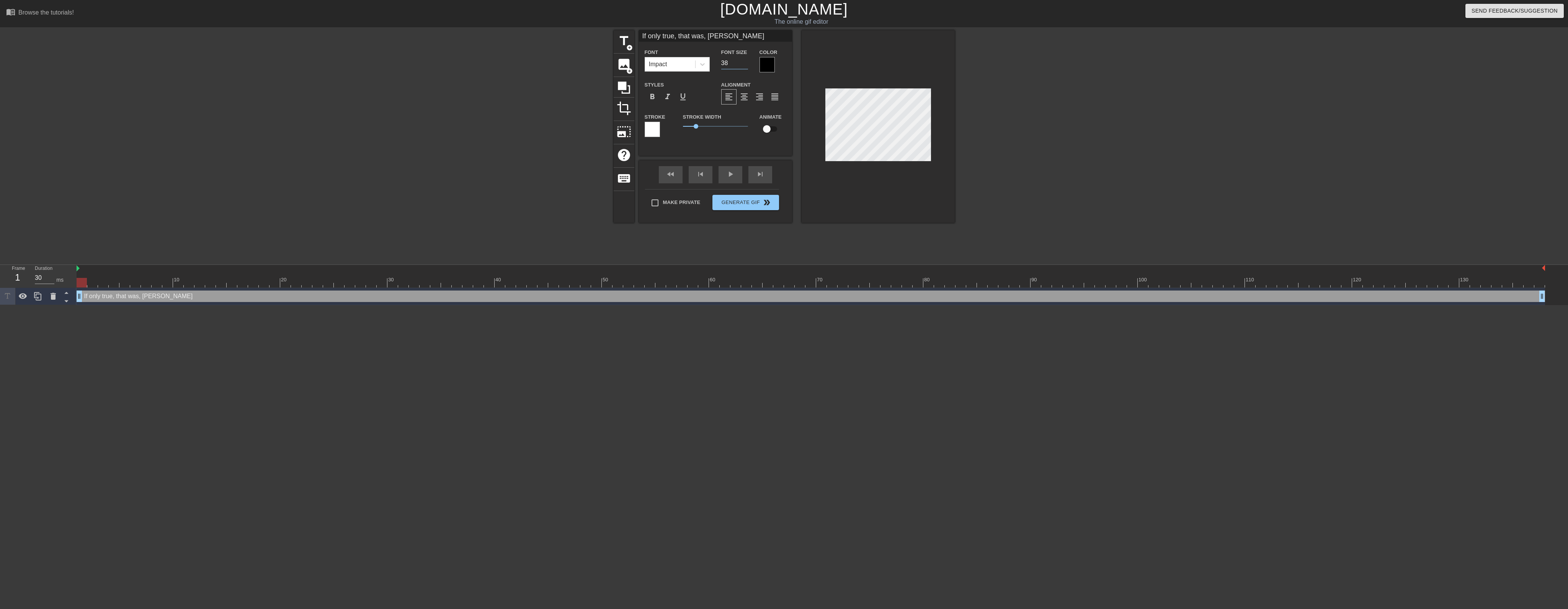
click at [744, 64] on input "38" at bounding box center [735, 63] width 27 height 12
click at [744, 64] on input "37" at bounding box center [735, 63] width 27 height 12
click at [744, 64] on input "36" at bounding box center [735, 63] width 27 height 12
click at [744, 64] on input "35" at bounding box center [735, 63] width 27 height 12
click at [744, 64] on input "23" at bounding box center [735, 63] width 27 height 12
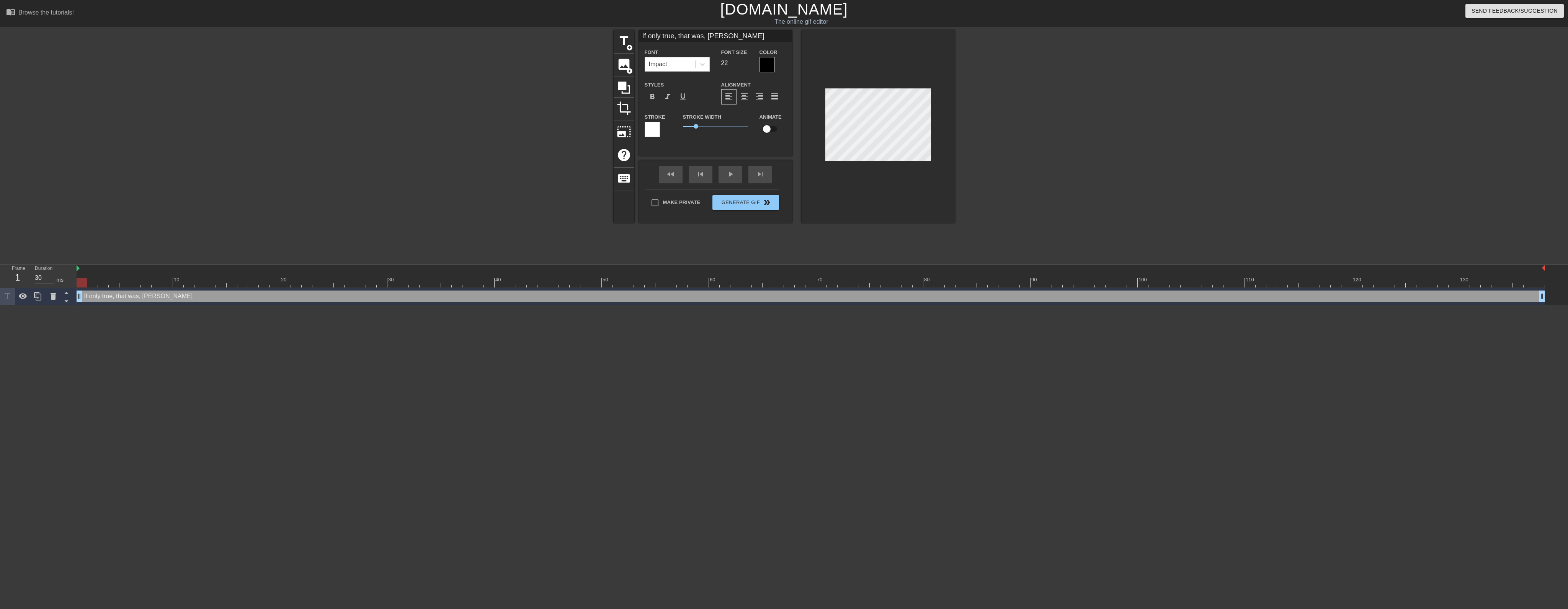
click at [743, 63] on input "22" at bounding box center [735, 63] width 27 height 12
click at [743, 63] on input "21" at bounding box center [735, 63] width 27 height 12
type input "20"
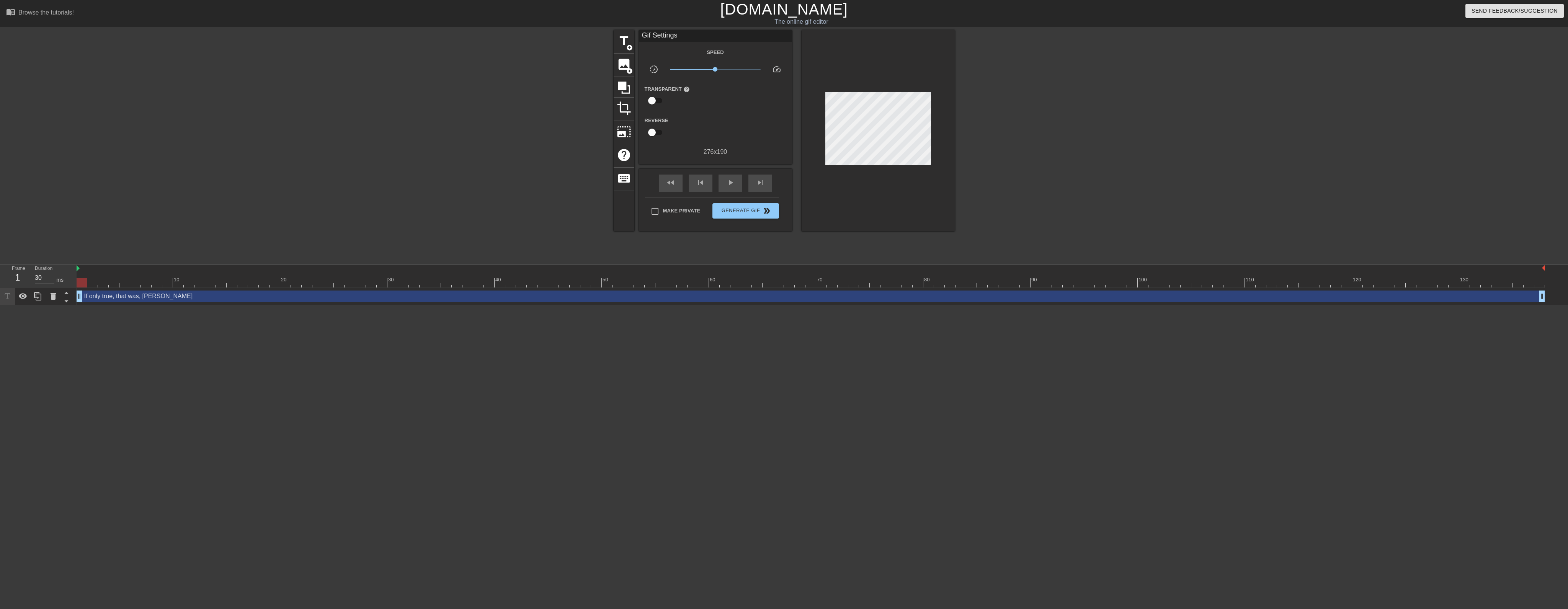
click at [1013, 156] on div at bounding box center [1021, 145] width 115 height 229
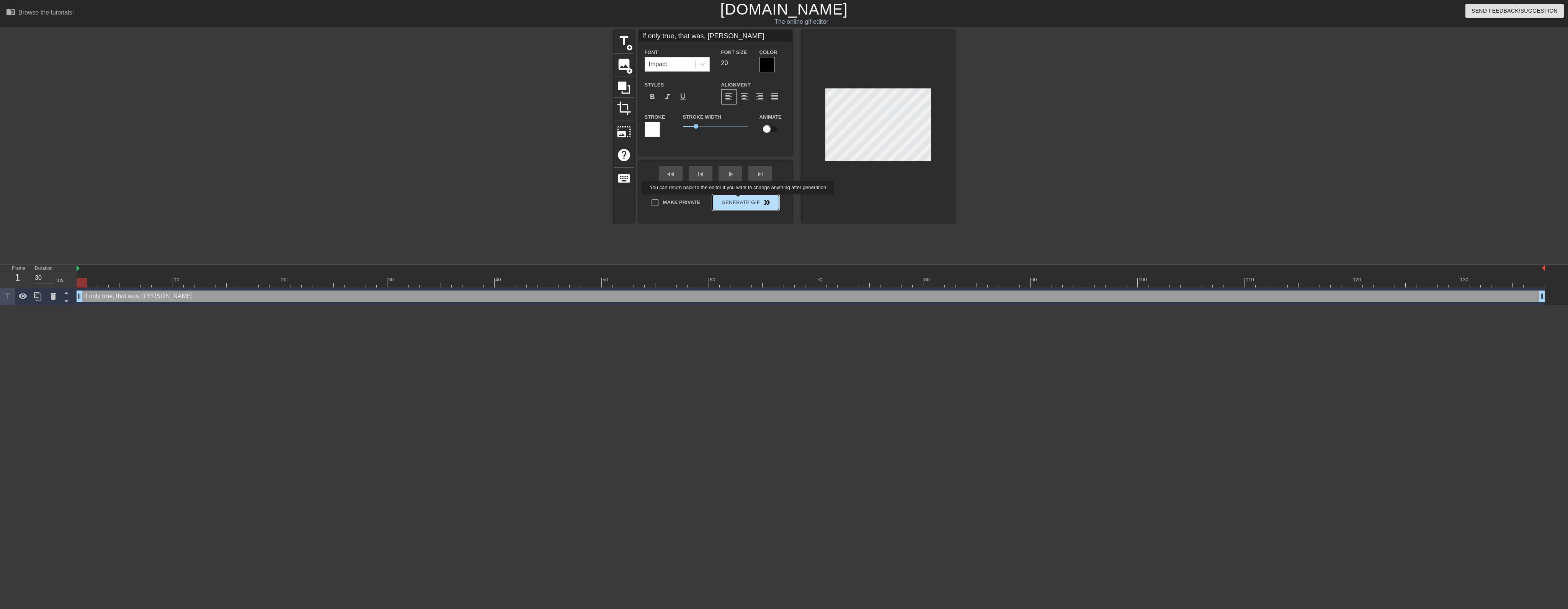
click at [739, 200] on div "Make Private Generate Gif double_arrow" at bounding box center [712, 204] width 134 height 30
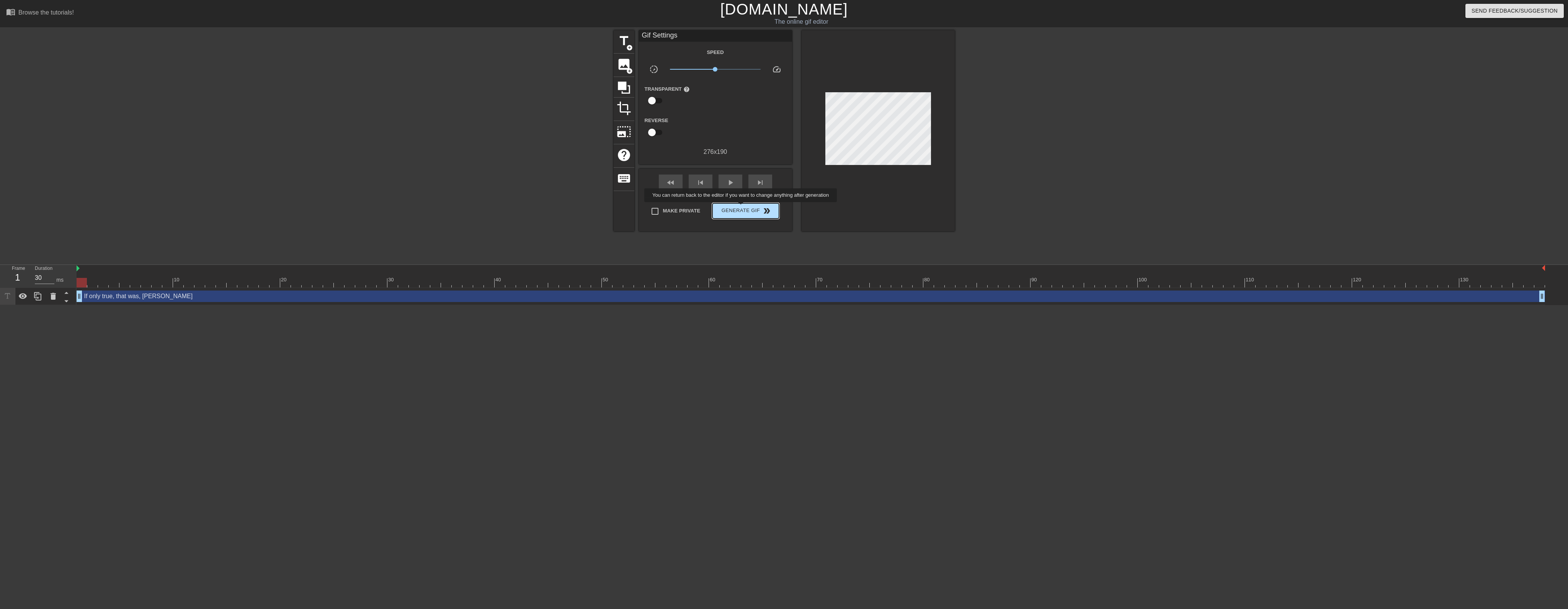
click at [741, 207] on span "Generate Gif double_arrow" at bounding box center [745, 211] width 60 height 9
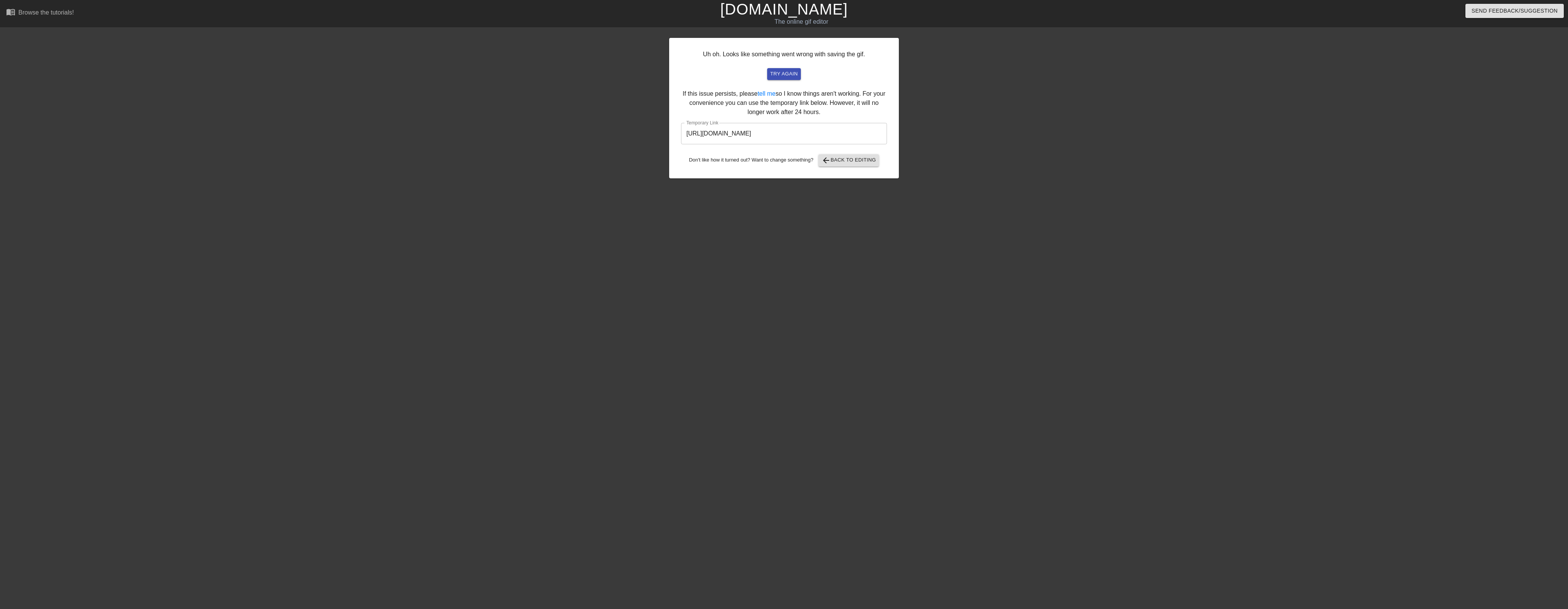
click at [107, 262] on html "menu_book Browse the tutorials! [DOMAIN_NAME] The online gif editor Send Feedba…" at bounding box center [784, 131] width 1568 height 263
click at [788, 72] on span "try again" at bounding box center [783, 74] width 27 height 9
click at [61, 263] on html "menu_book Browse the tutorials! [DOMAIN_NAME] The online gif editor Send Feedba…" at bounding box center [784, 131] width 1568 height 263
